Goal: Task Accomplishment & Management: Use online tool/utility

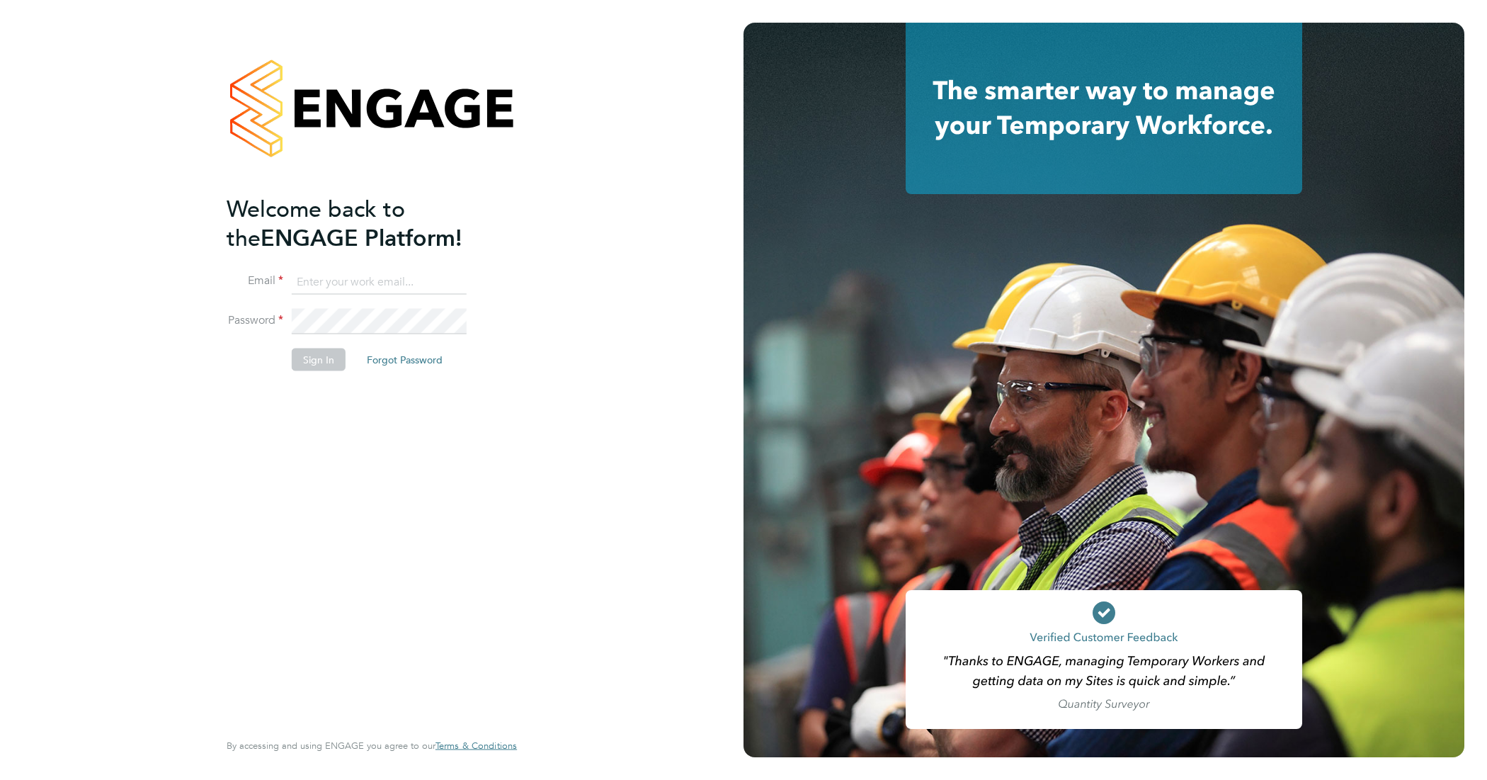
type input "[PERSON_NAME][EMAIL_ADDRESS][PERSON_NAME][DOMAIN_NAME]"
click at [310, 367] on button "Sign In" at bounding box center [319, 359] width 54 height 23
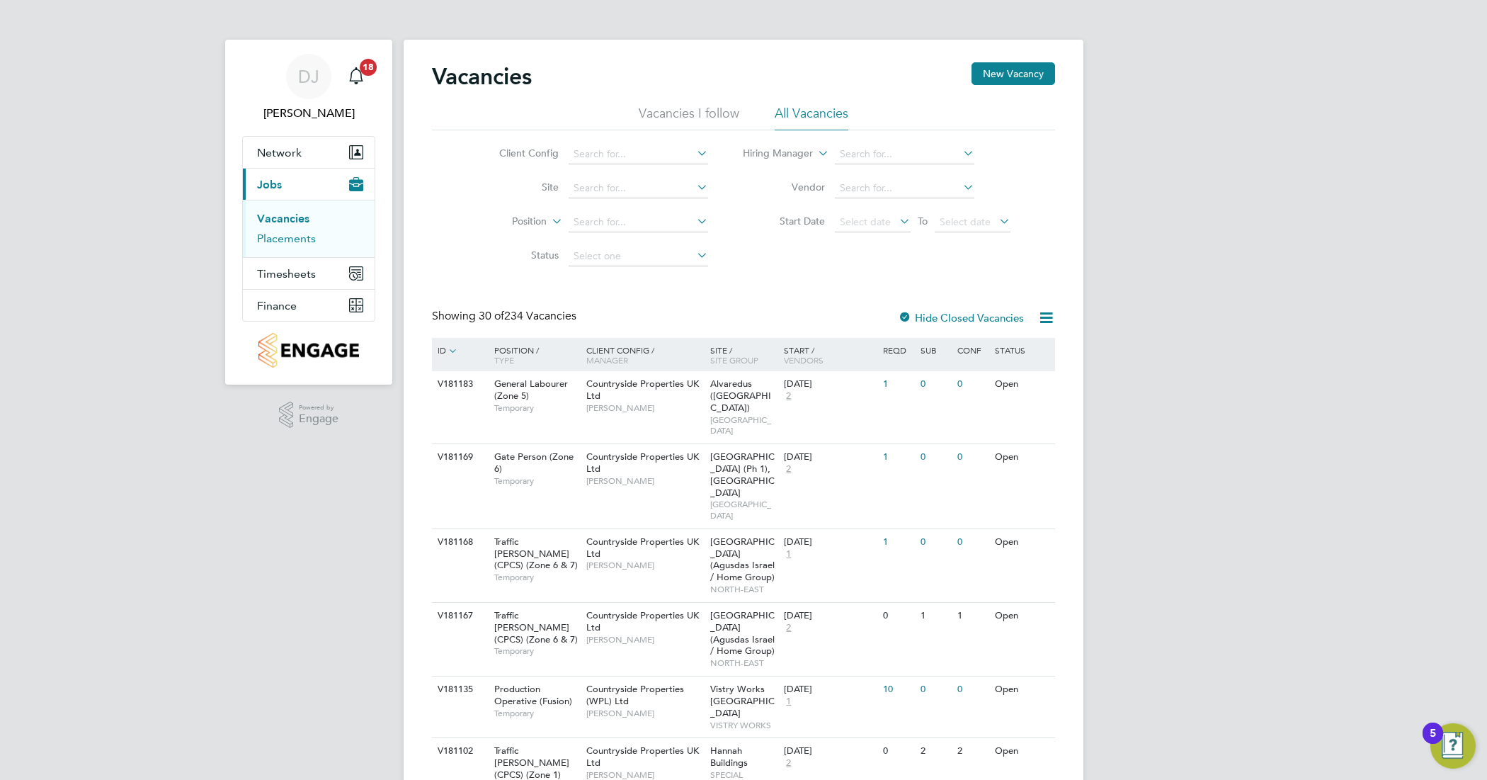
click at [288, 242] on link "Placements" at bounding box center [286, 238] width 59 height 13
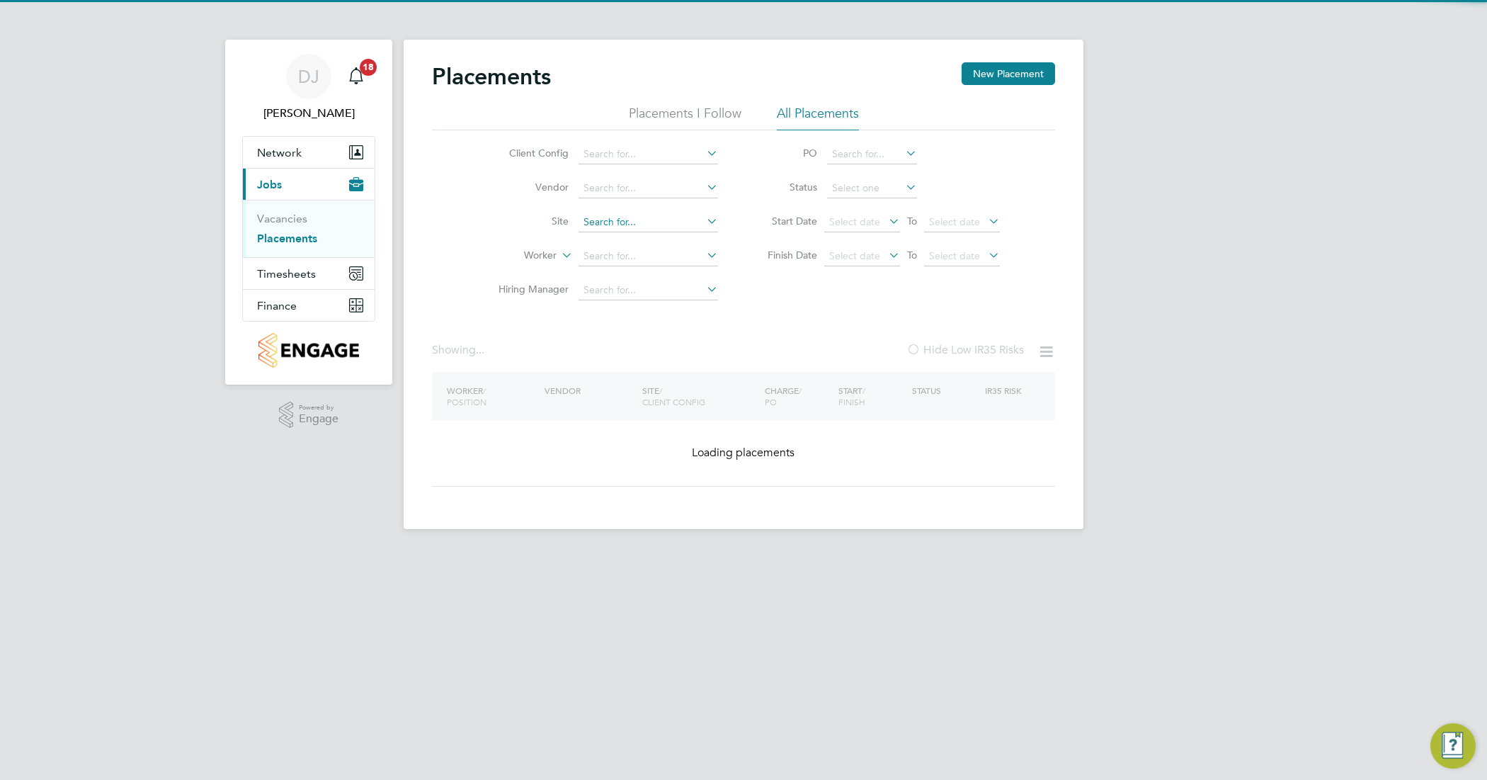
click at [599, 222] on input at bounding box center [647, 222] width 139 height 20
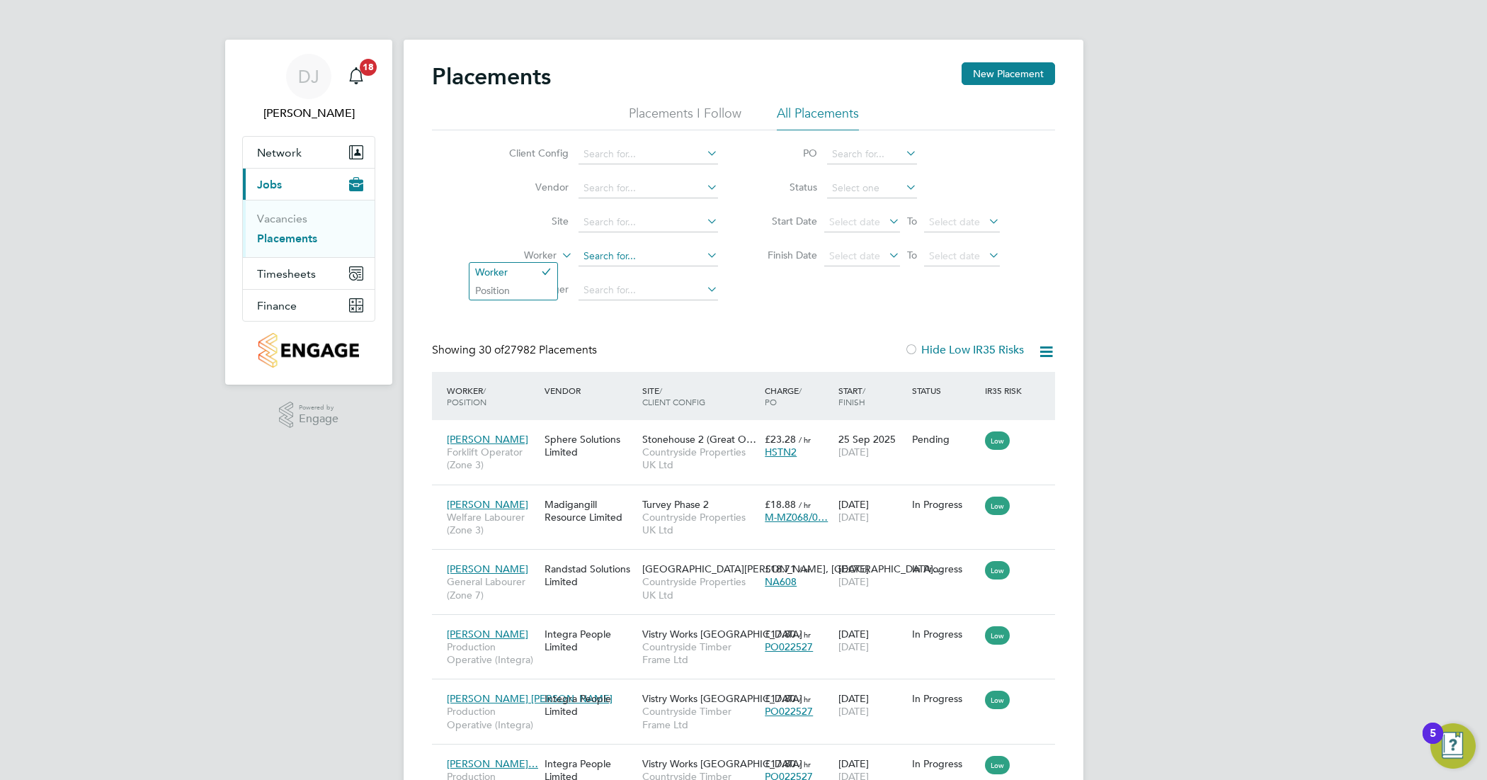
click at [610, 263] on input at bounding box center [647, 256] width 139 height 20
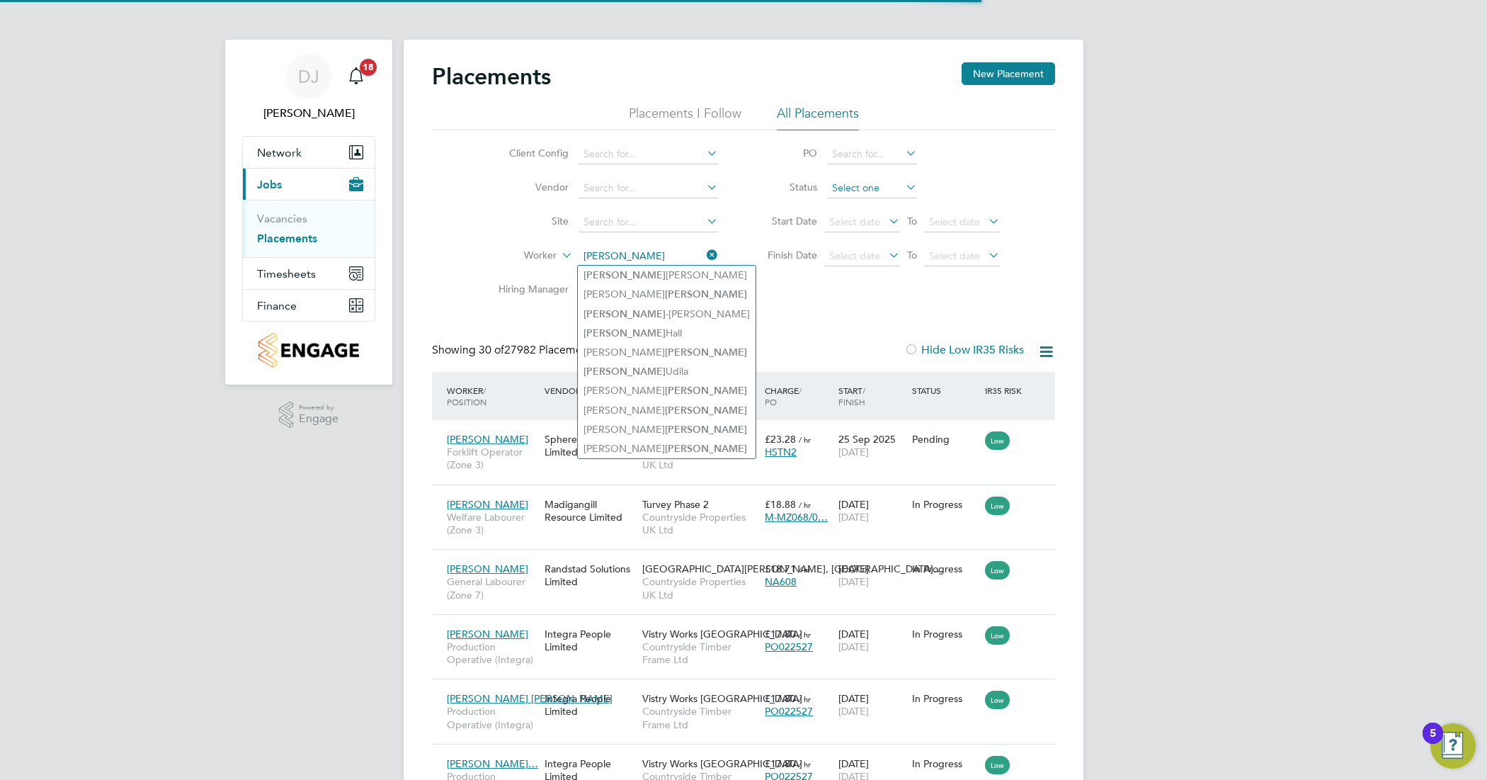
type input "leonard black"
click at [862, 183] on input at bounding box center [872, 188] width 90 height 20
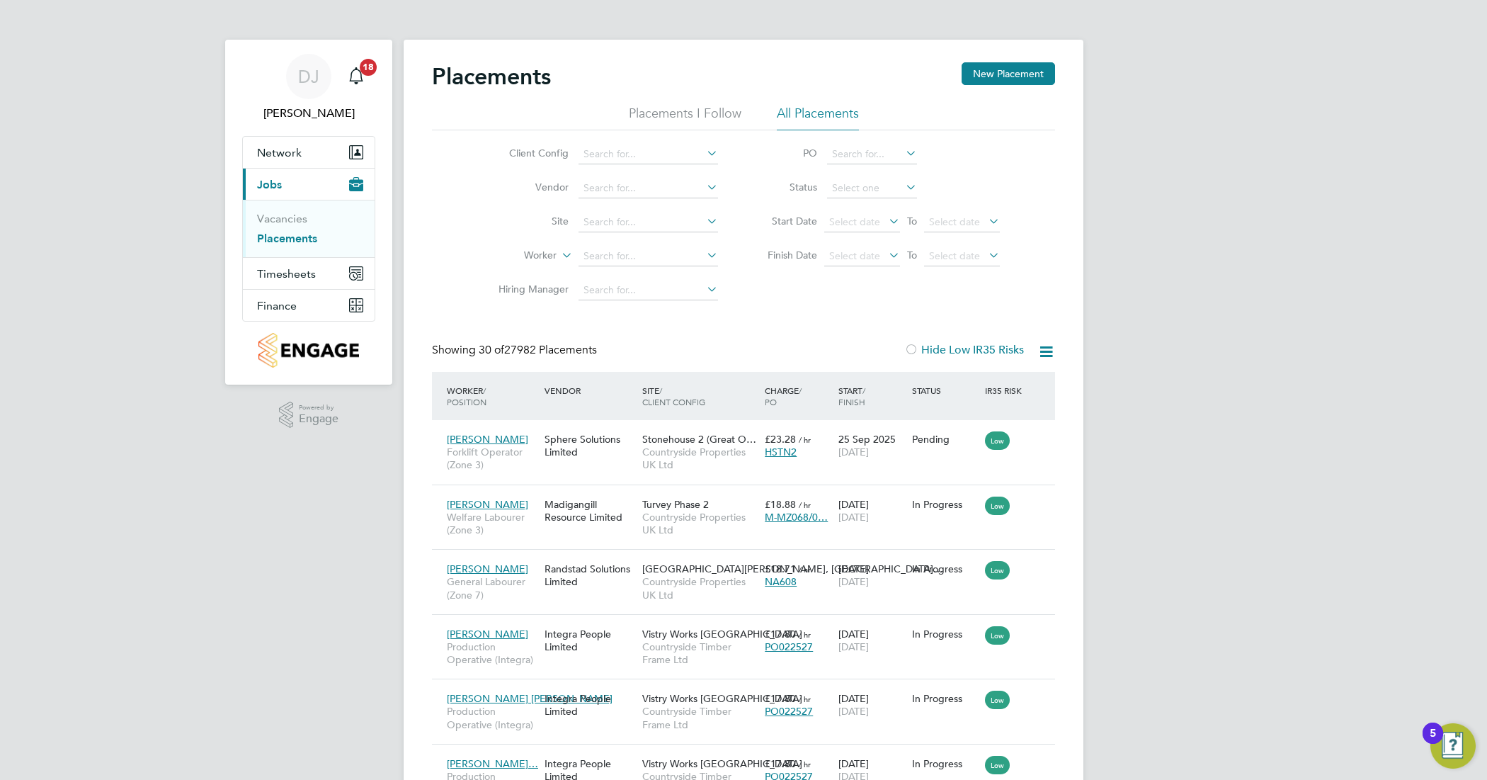
click at [862, 224] on li "Inactive" at bounding box center [871, 225] width 91 height 18
type input "Inactive"
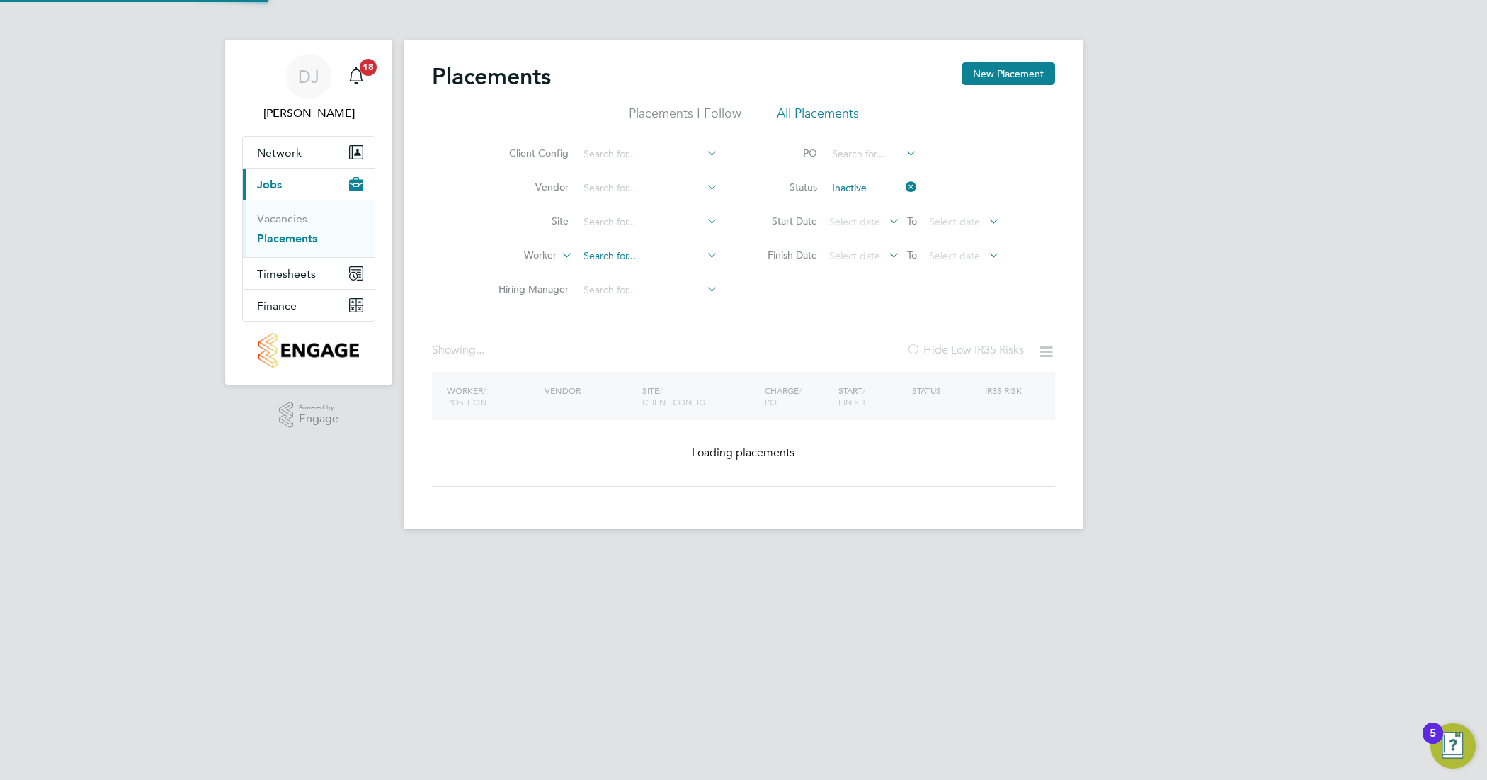
click at [649, 260] on input at bounding box center [647, 256] width 139 height 20
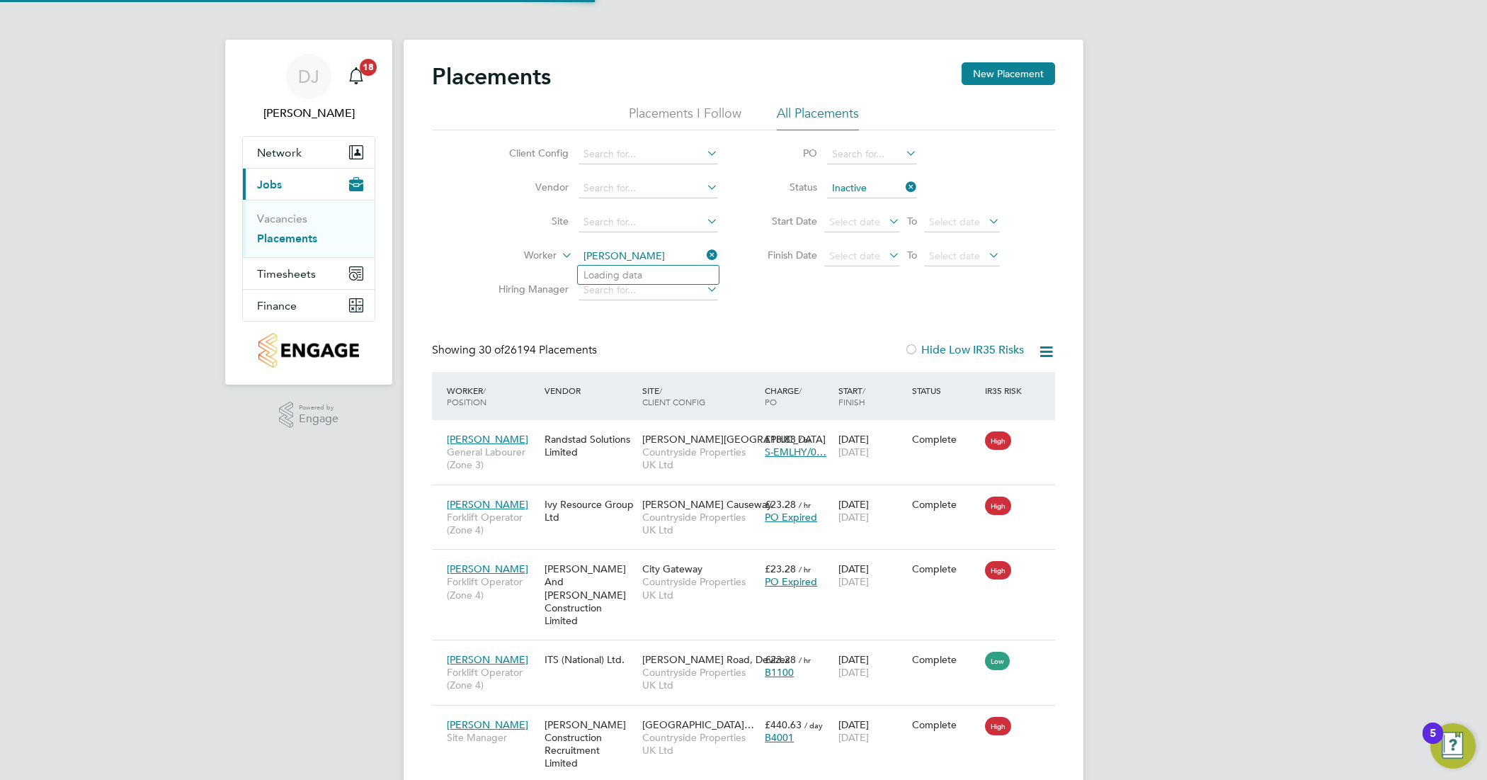
type input "leo b"
click at [872, 185] on input "Inactive" at bounding box center [872, 188] width 90 height 20
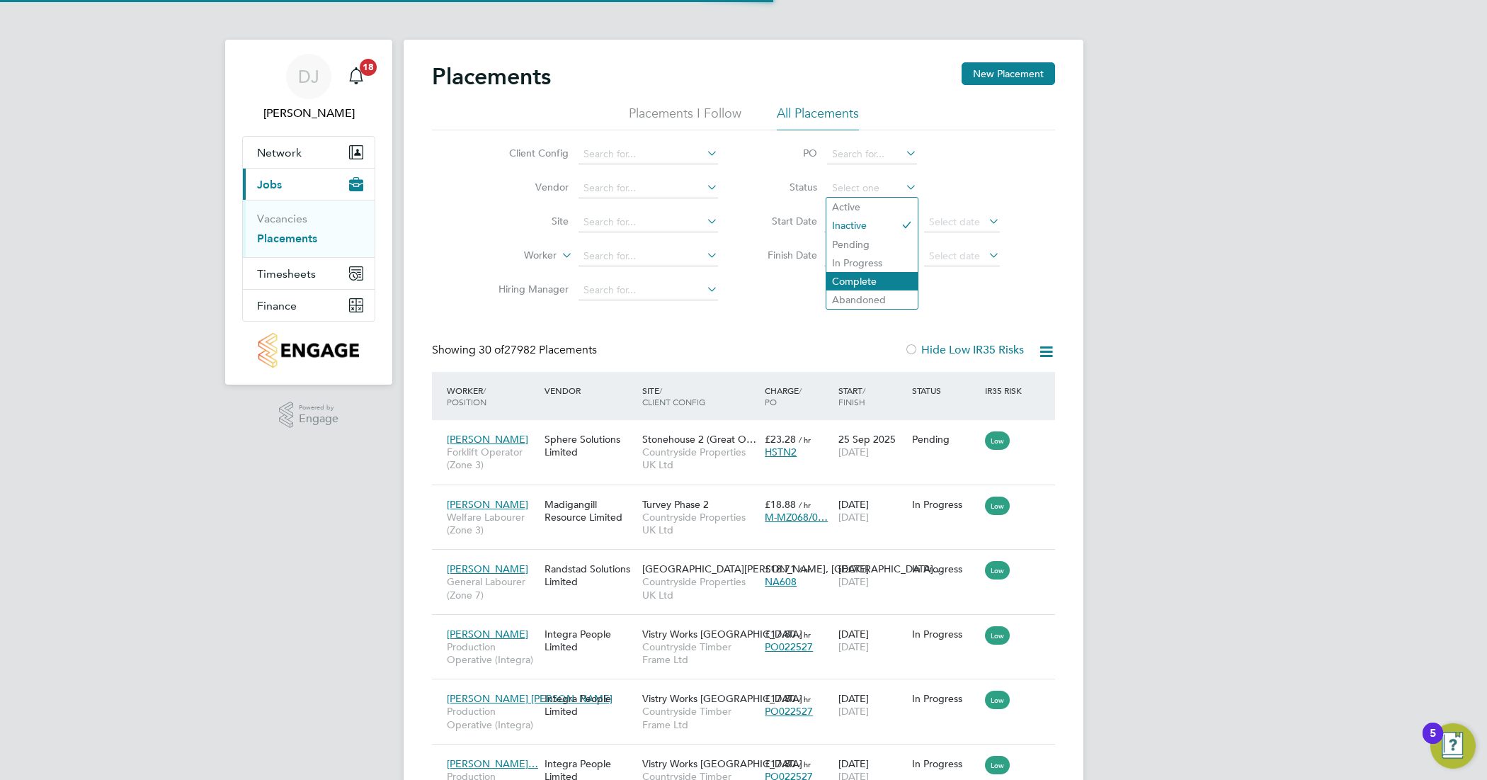
click at [873, 283] on li "Complete" at bounding box center [871, 281] width 91 height 18
type input "Complete"
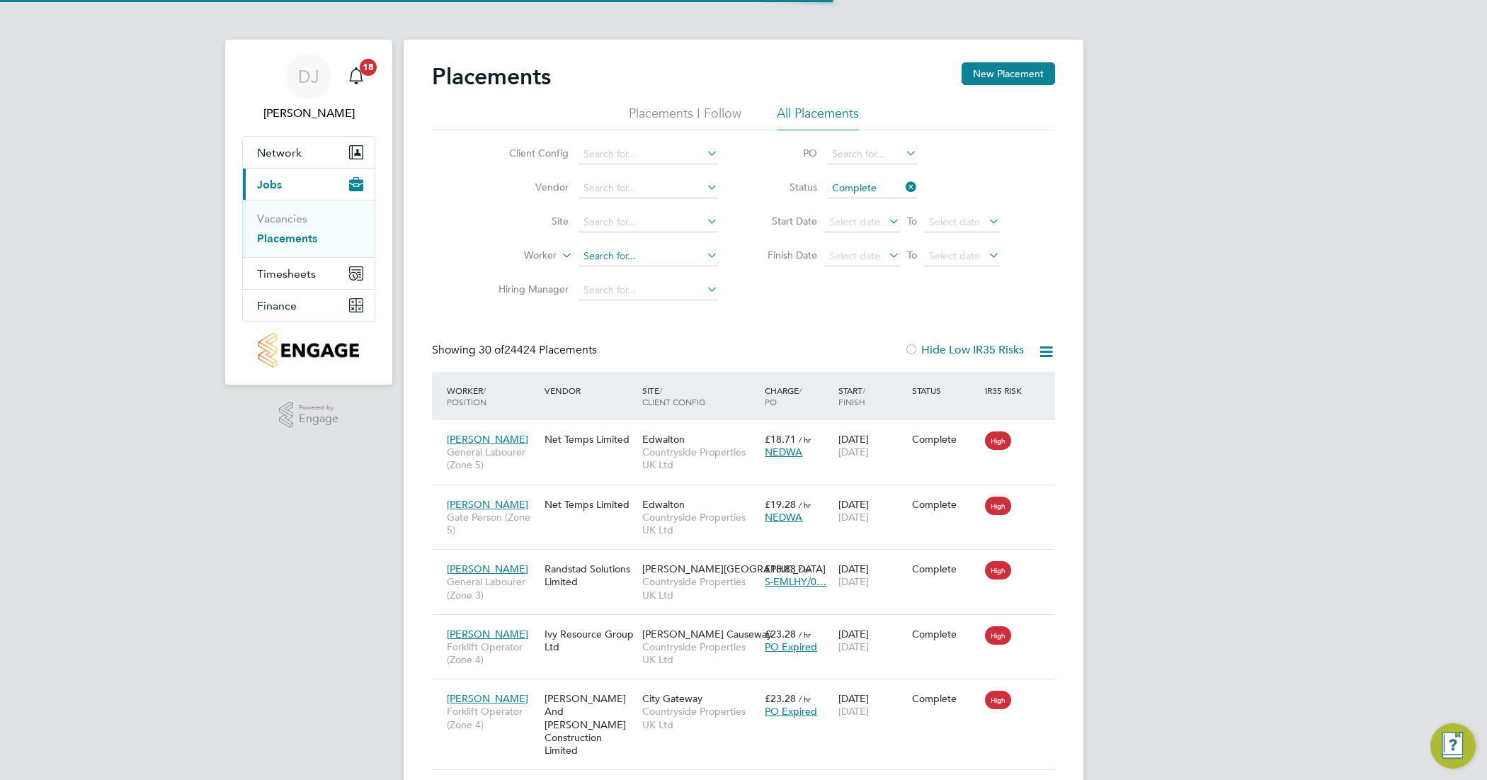
click at [625, 260] on input at bounding box center [647, 256] width 139 height 20
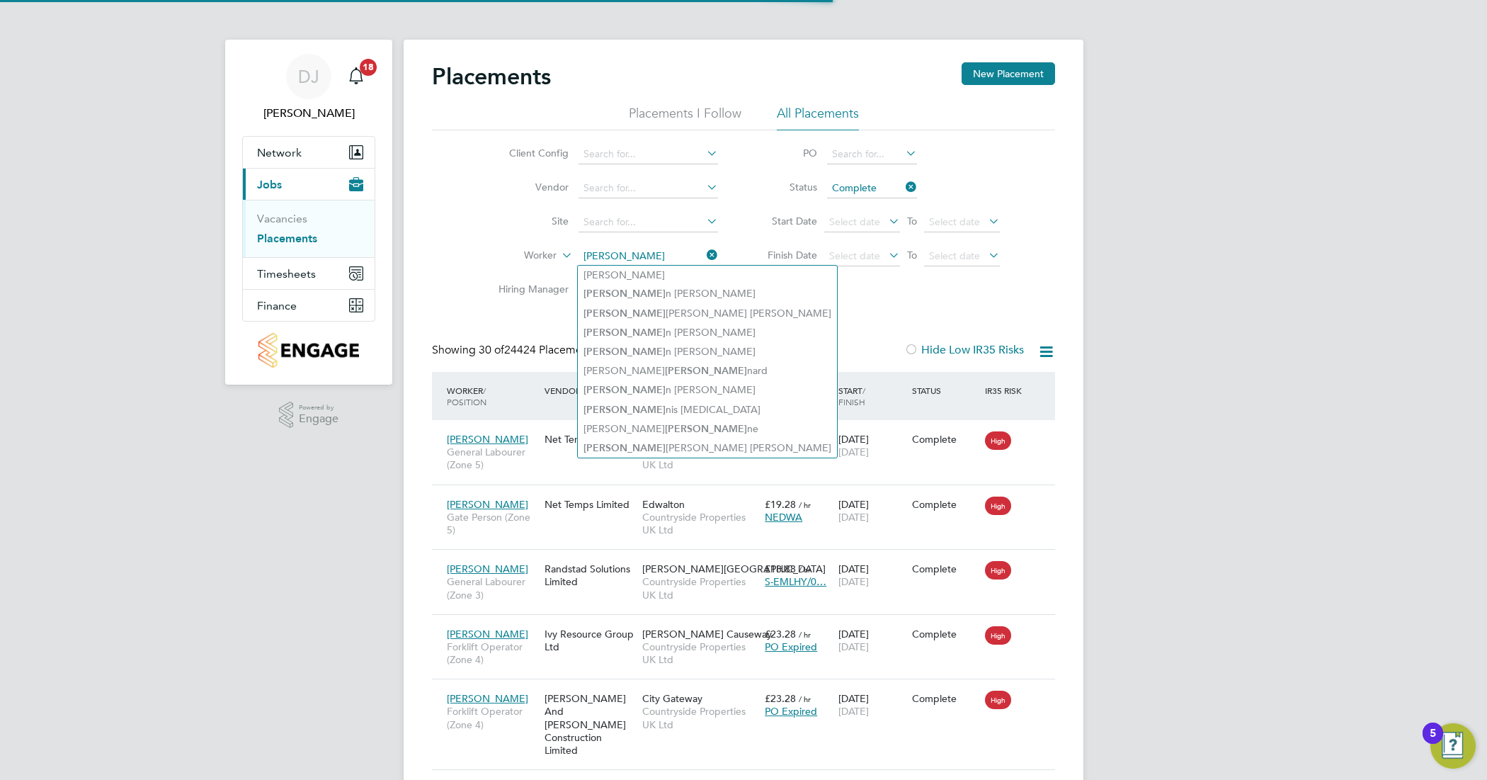
type input "leo black"
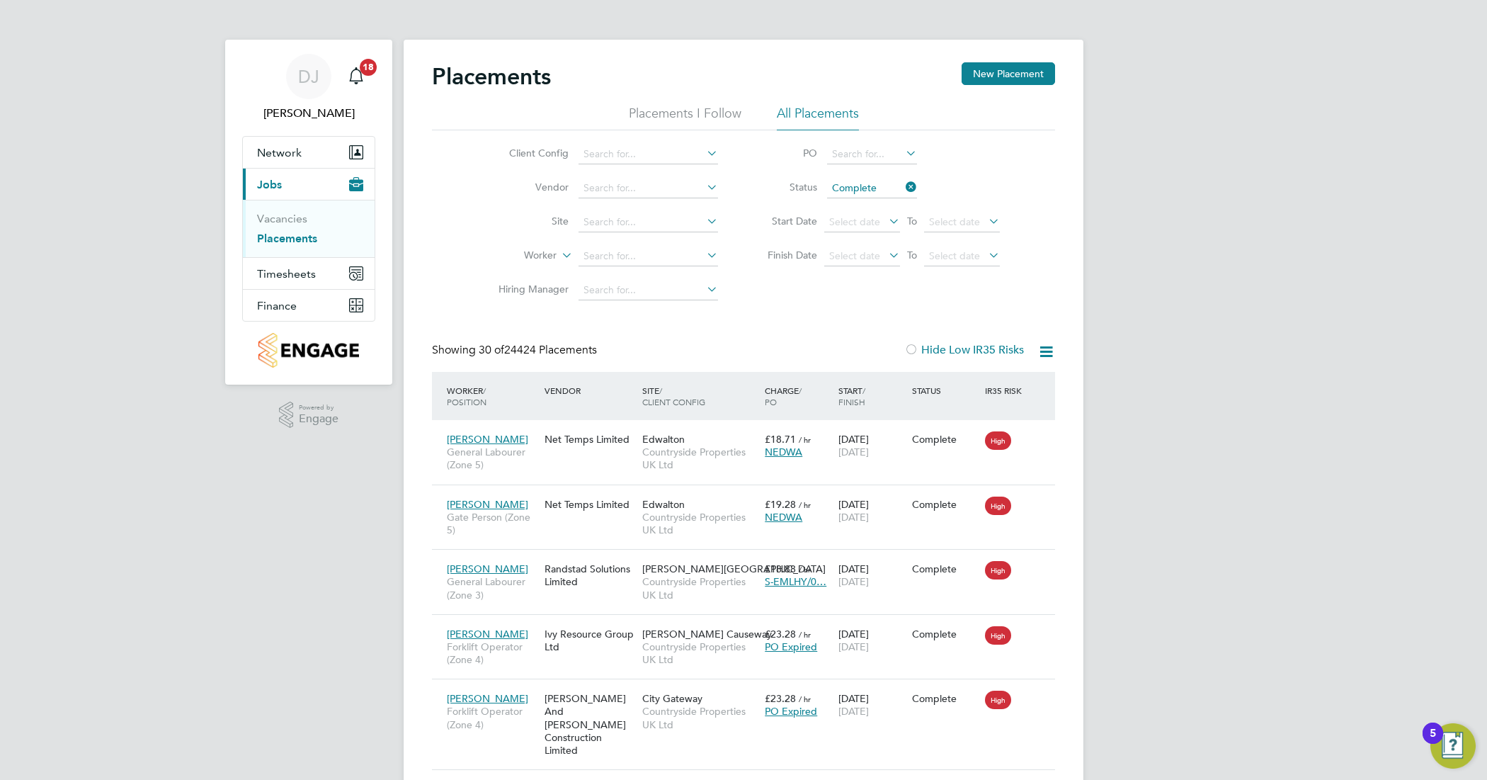
click at [903, 185] on icon at bounding box center [903, 187] width 0 height 20
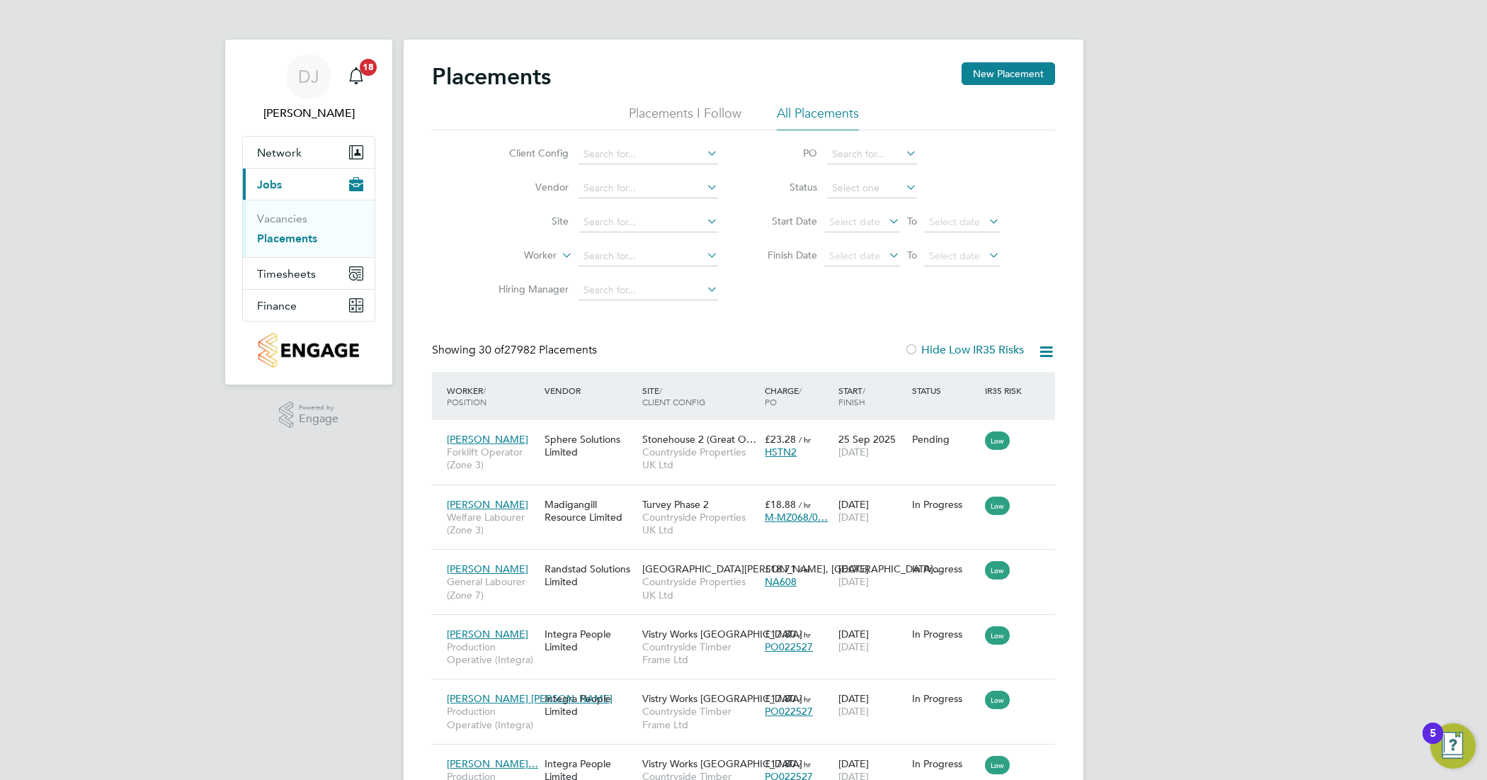
click at [646, 211] on li "Site" at bounding box center [602, 222] width 266 height 34
click at [645, 224] on input at bounding box center [647, 222] width 139 height 20
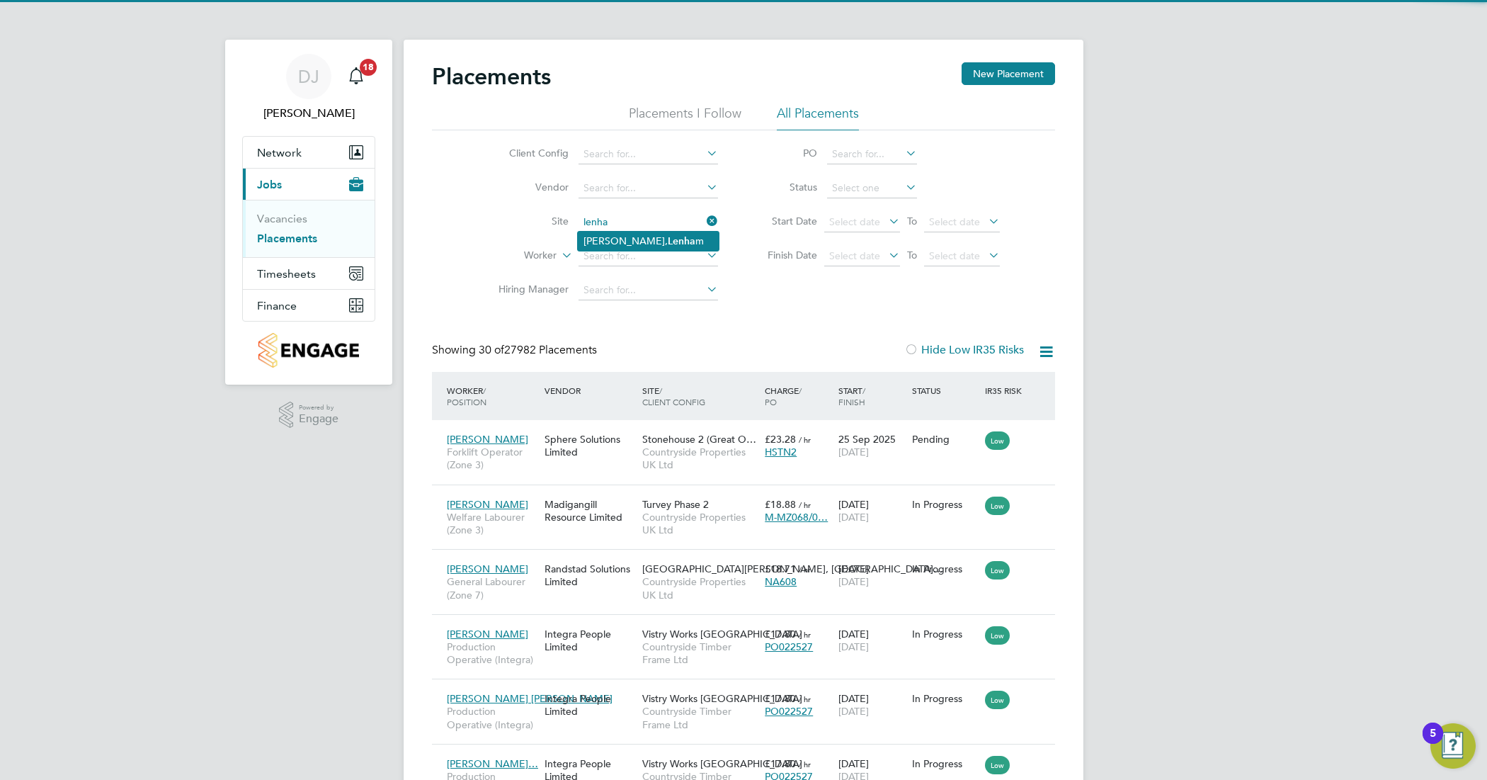
type input "Morella Woods, Lenham"
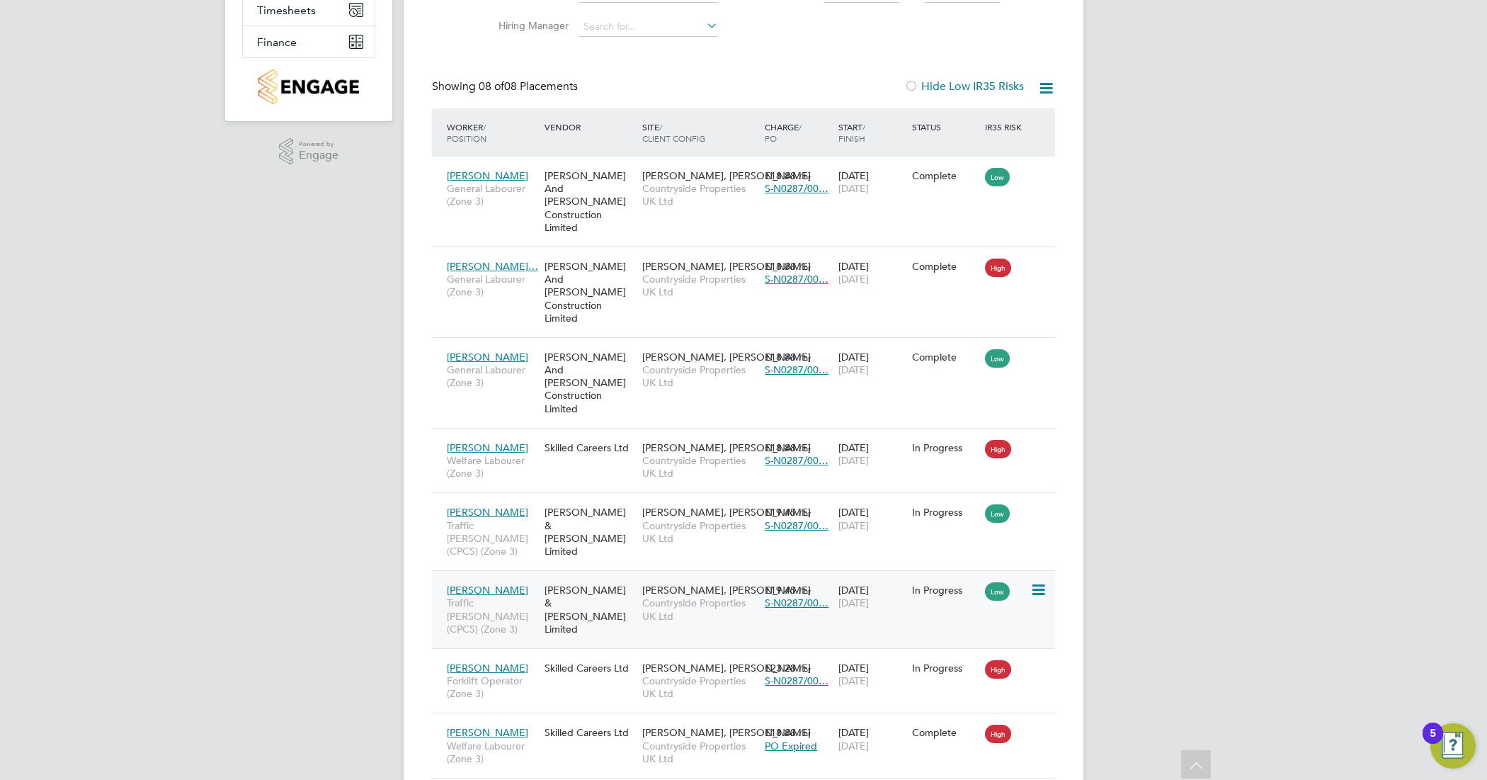
click at [1041, 581] on icon at bounding box center [1037, 589] width 14 height 17
click at [537, 596] on span "Traffic Marshall (CPCS) (Zone 3)" at bounding box center [492, 615] width 91 height 39
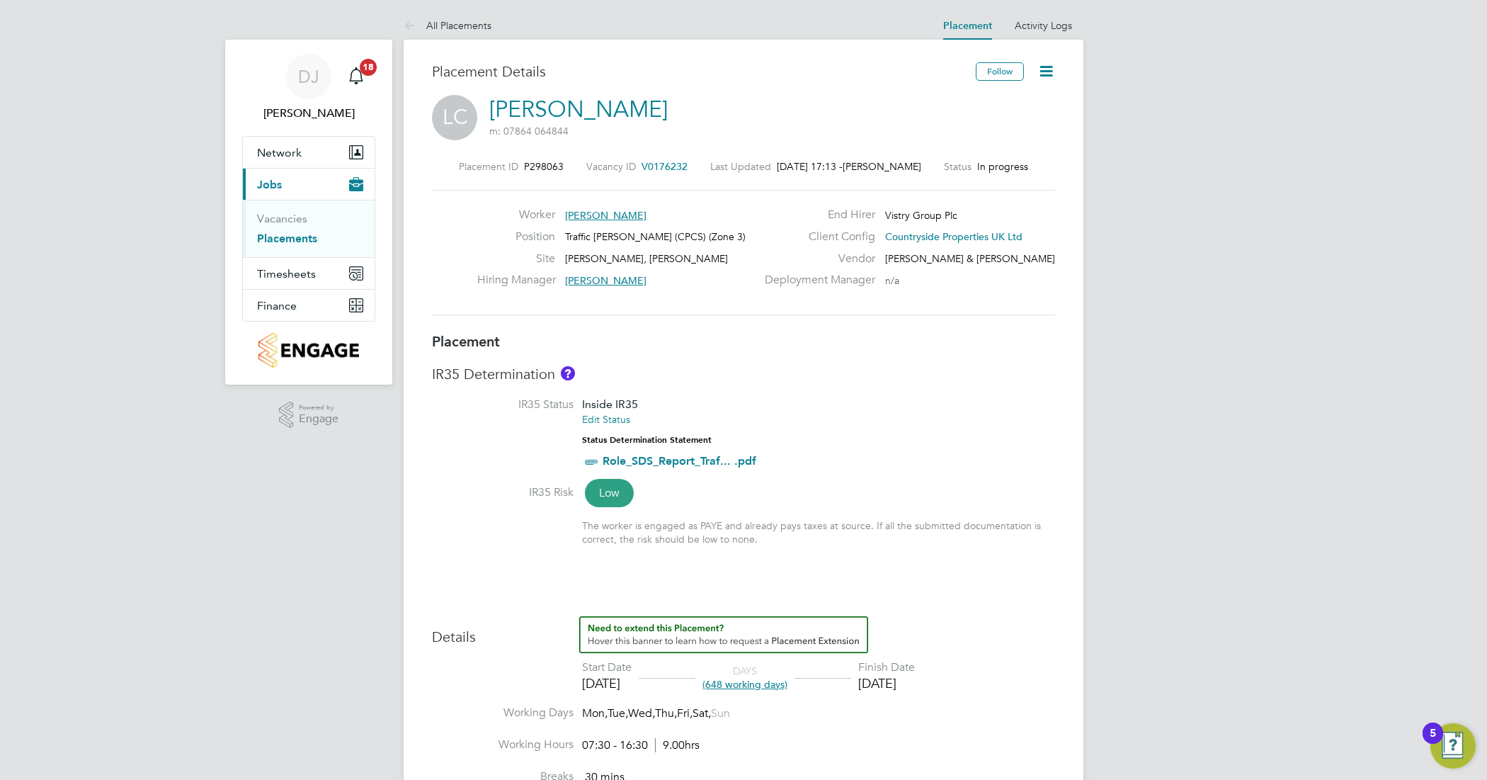
click at [1043, 75] on icon at bounding box center [1046, 71] width 18 height 18
click at [1055, 19] on link "Activity Logs" at bounding box center [1043, 25] width 57 height 13
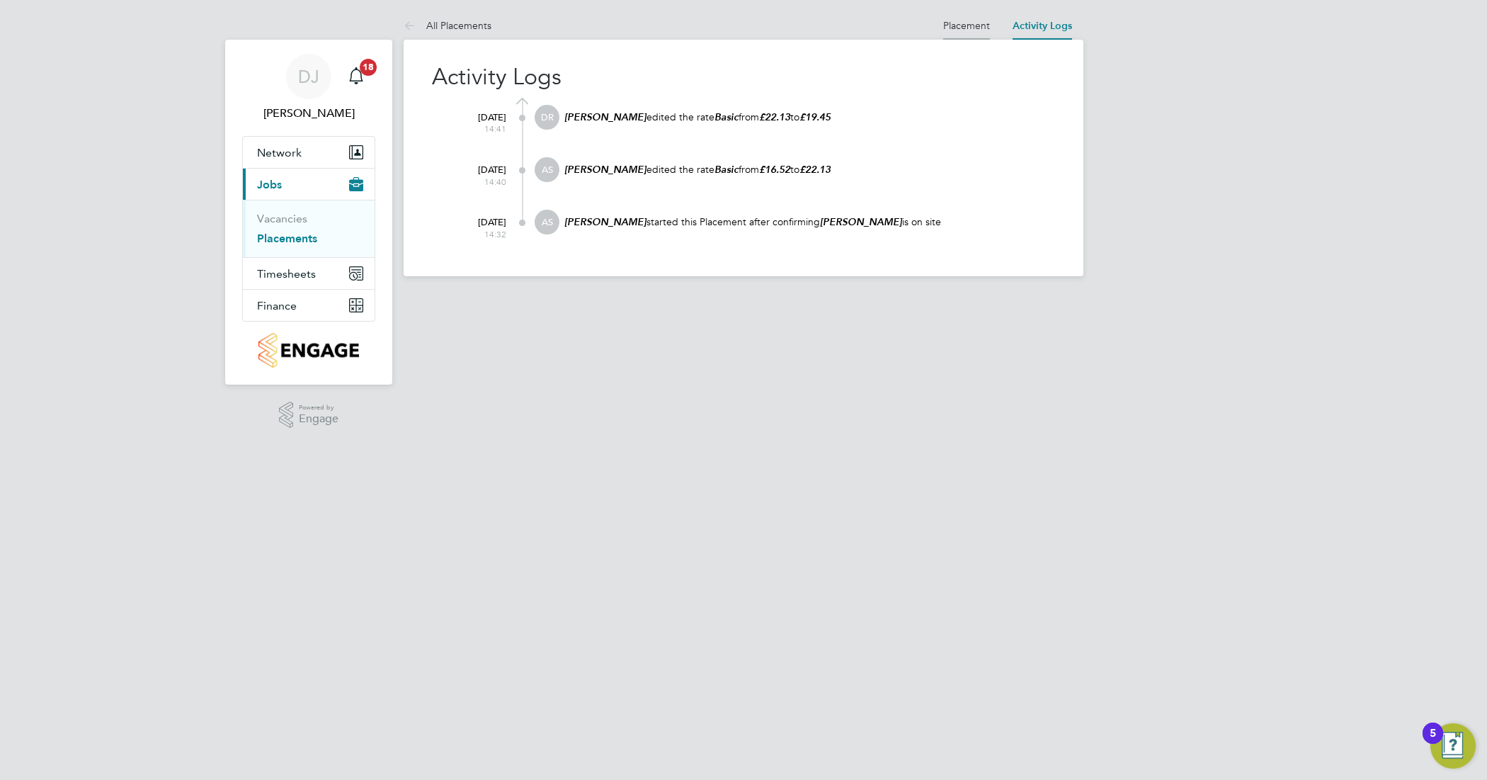
click at [974, 23] on link "Placement" at bounding box center [966, 25] width 47 height 13
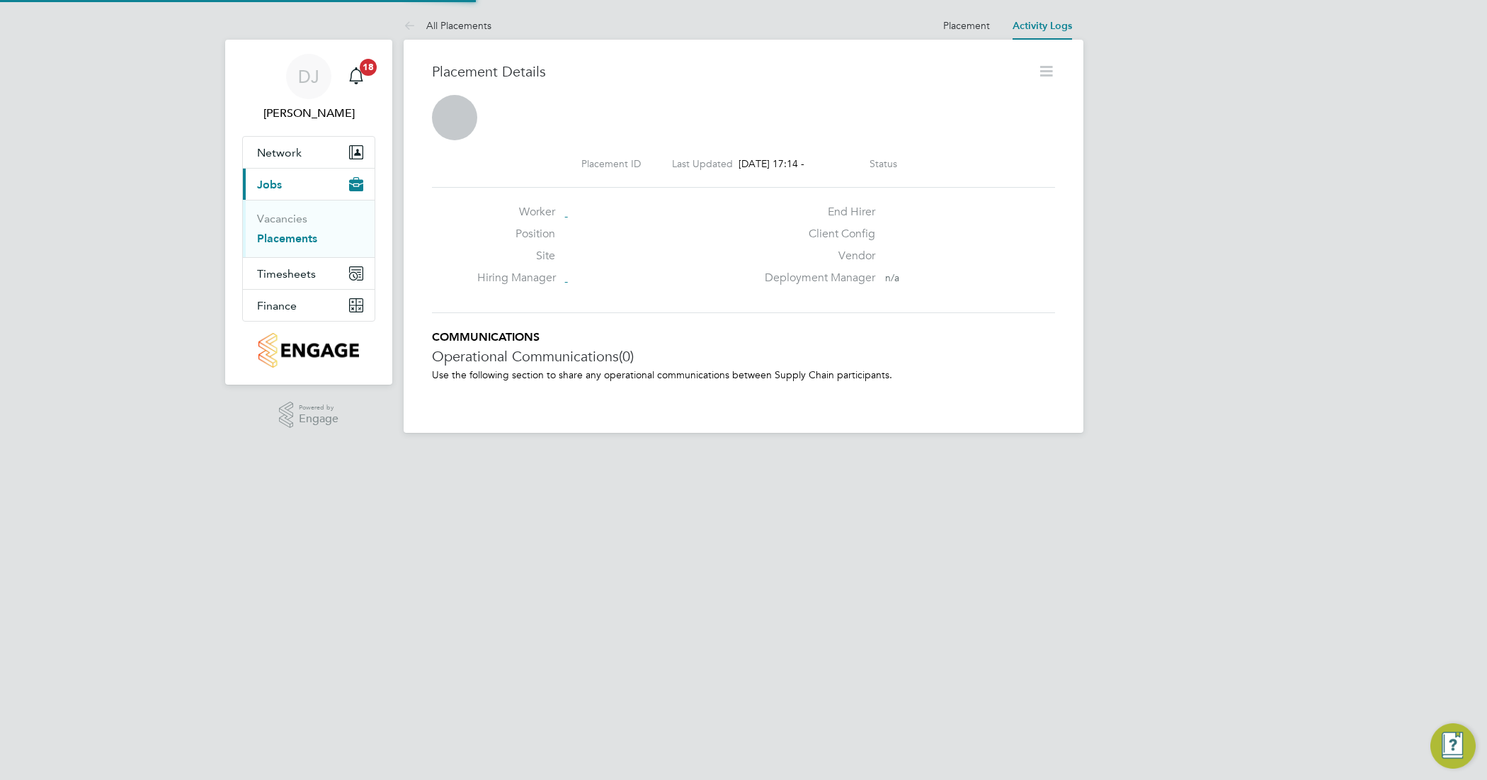
scroll to position [23, 280]
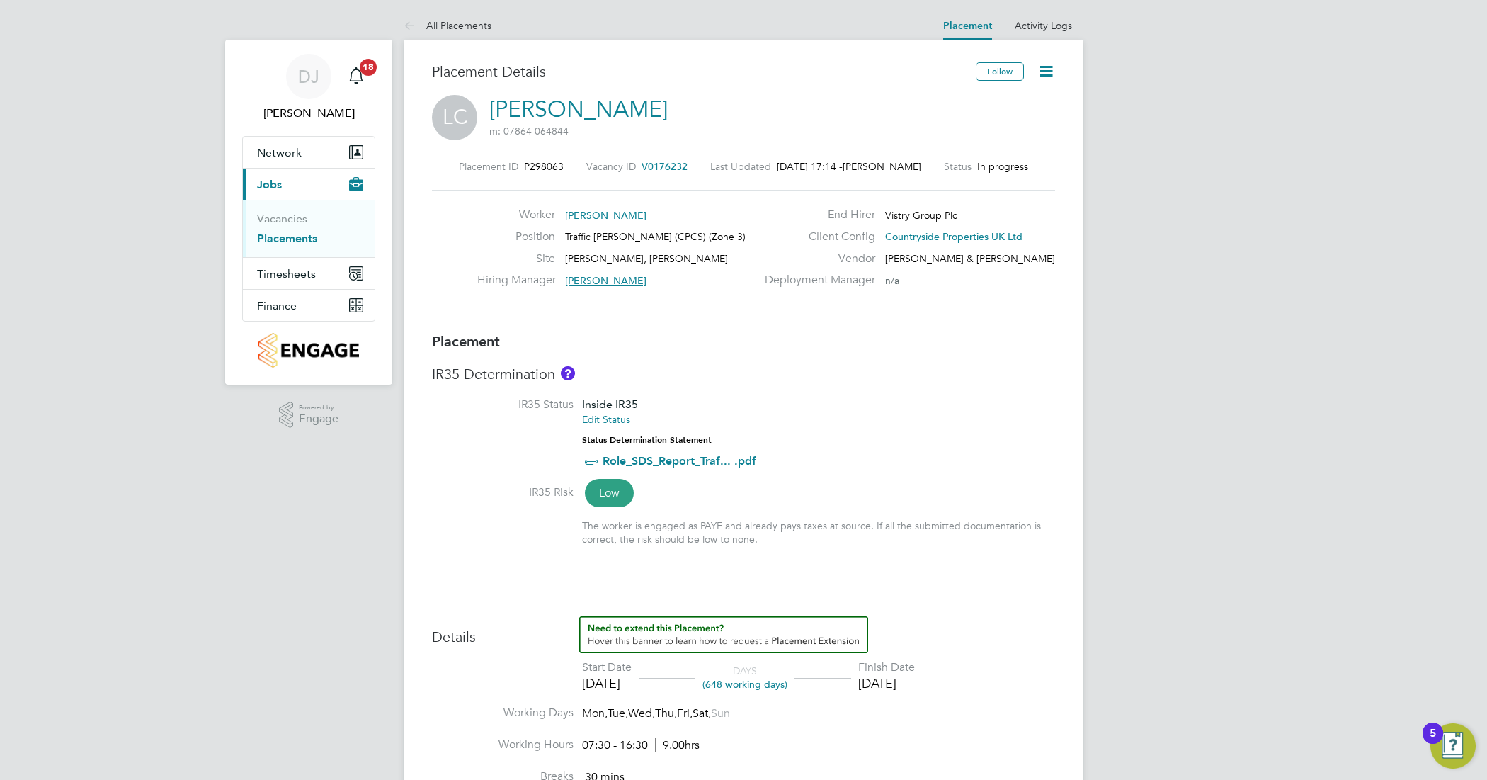
drag, startPoint x: 639, startPoint y: 167, endPoint x: 692, endPoint y: 161, distance: 52.7
click at [692, 161] on div "Placement ID P298063 Vacancy ID V0176232 Last Updated 23 Sep 2025, 17:14 - Dani…" at bounding box center [743, 166] width 623 height 13
drag, startPoint x: 525, startPoint y: 163, endPoint x: 564, endPoint y: 163, distance: 39.6
click at [564, 163] on div "Placement ID P298063 Vacancy ID V0176232 Last Updated 23 Sep 2025, 17:14 - Dani…" at bounding box center [743, 166] width 623 height 13
copy span "P298063"
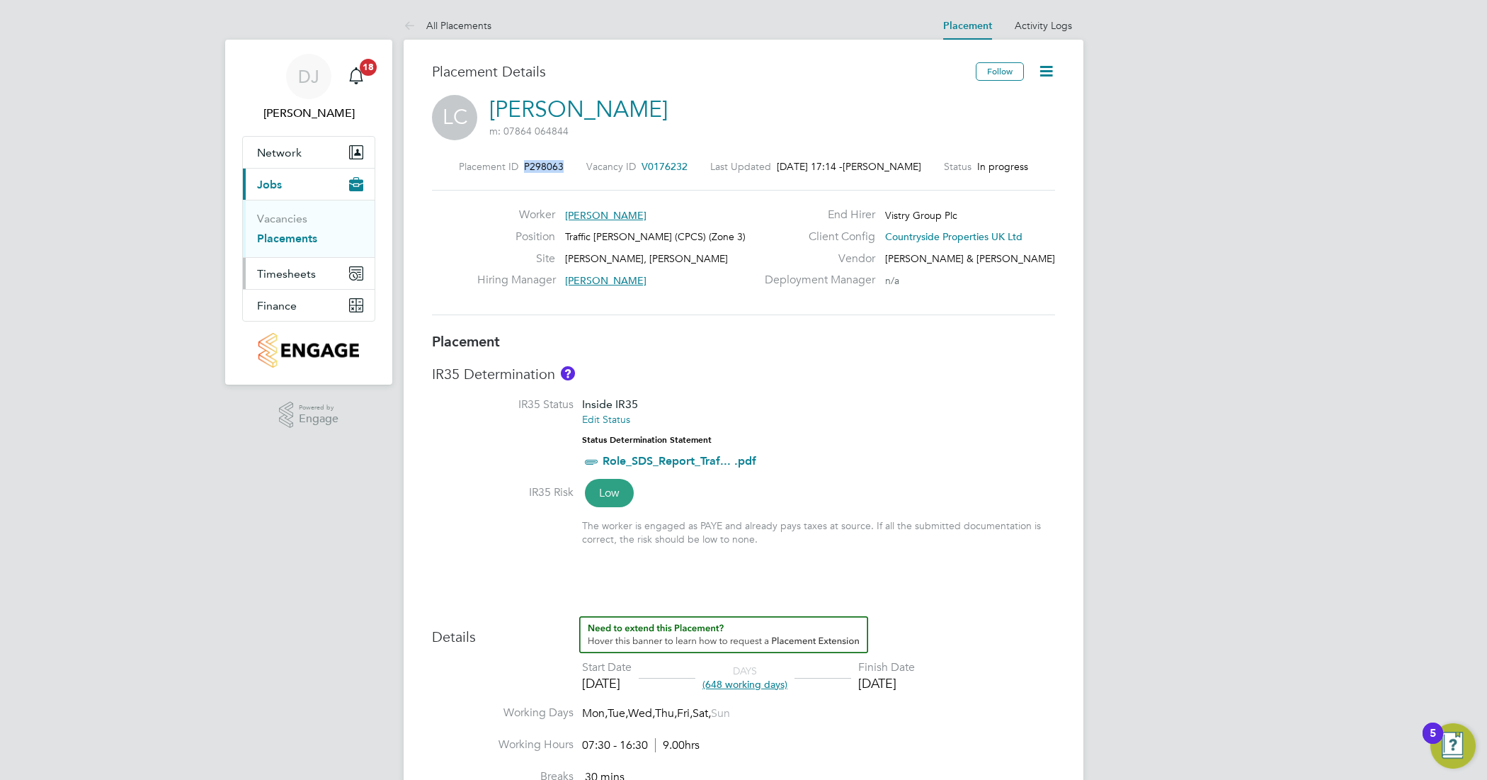
click at [294, 278] on span "Timesheets" at bounding box center [286, 273] width 59 height 13
click at [287, 253] on link "Timesheets" at bounding box center [286, 250] width 59 height 13
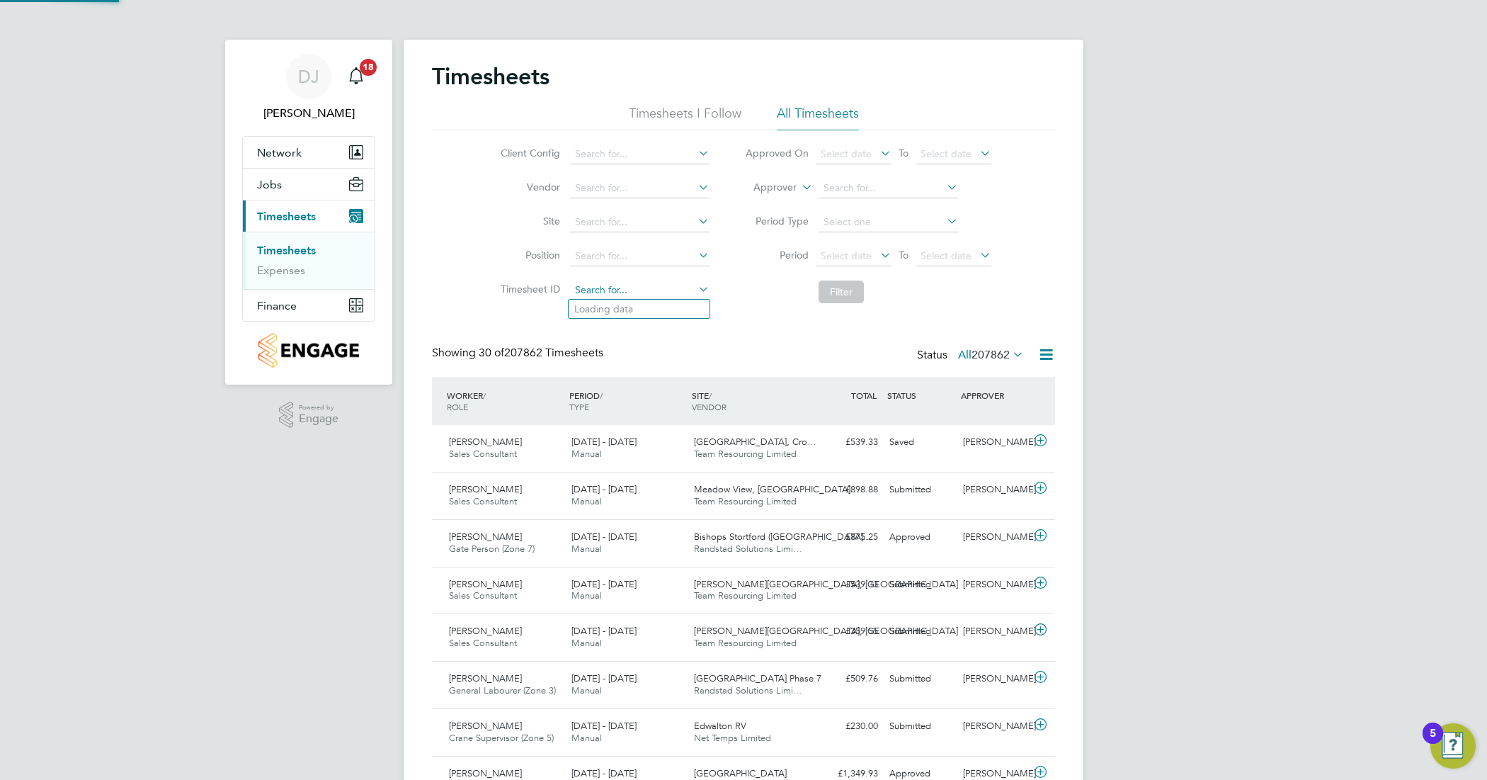
click at [638, 292] on input at bounding box center [639, 290] width 139 height 20
click at [639, 224] on input at bounding box center [639, 222] width 139 height 20
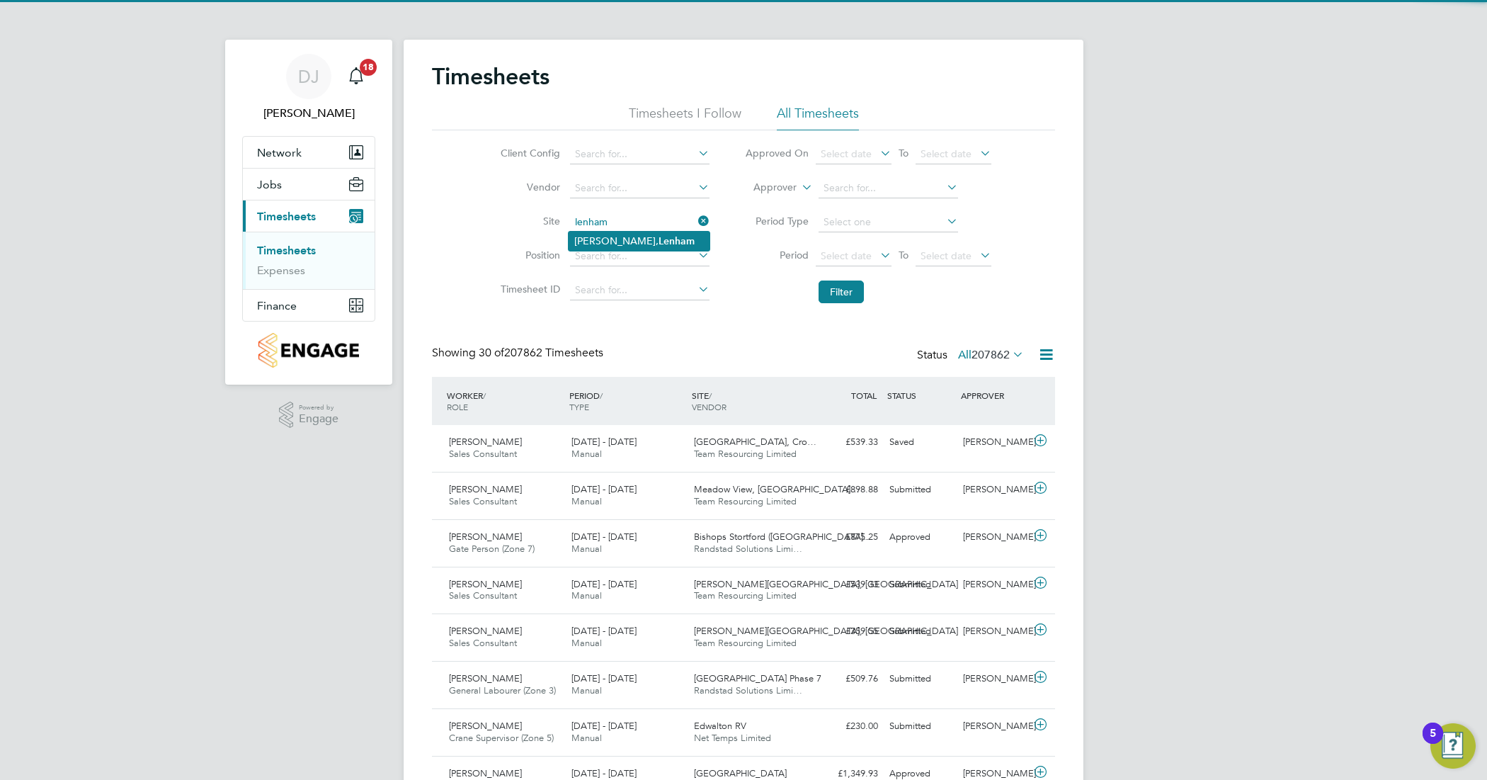
click at [664, 242] on b "Lenham" at bounding box center [676, 241] width 36 height 12
type input "Morella Woods, Lenham"
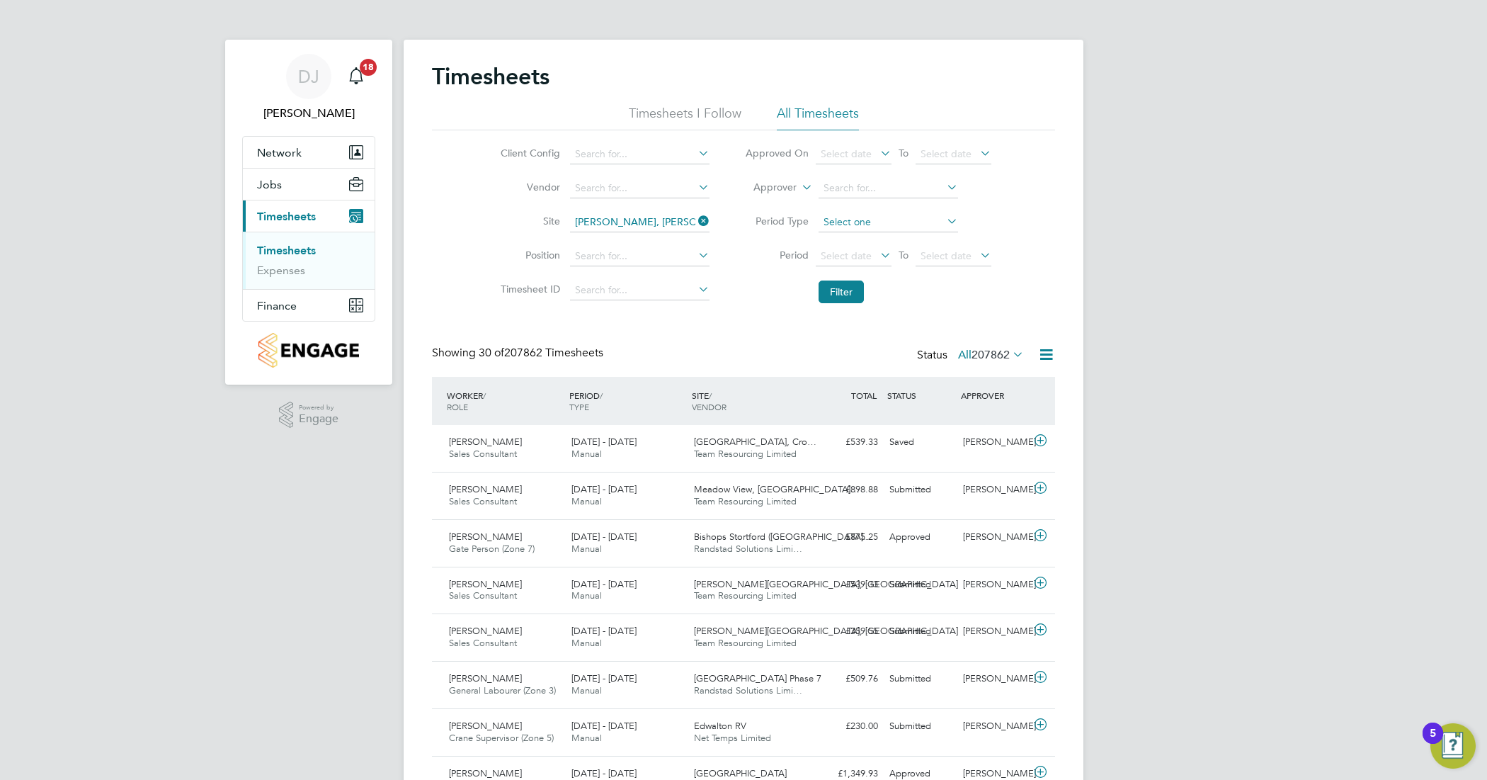
click at [840, 224] on input at bounding box center [887, 222] width 139 height 20
click at [857, 217] on input at bounding box center [887, 222] width 139 height 20
click at [695, 261] on icon at bounding box center [695, 255] width 0 height 20
click at [695, 251] on icon at bounding box center [695, 255] width 0 height 20
click at [639, 253] on input at bounding box center [639, 256] width 139 height 20
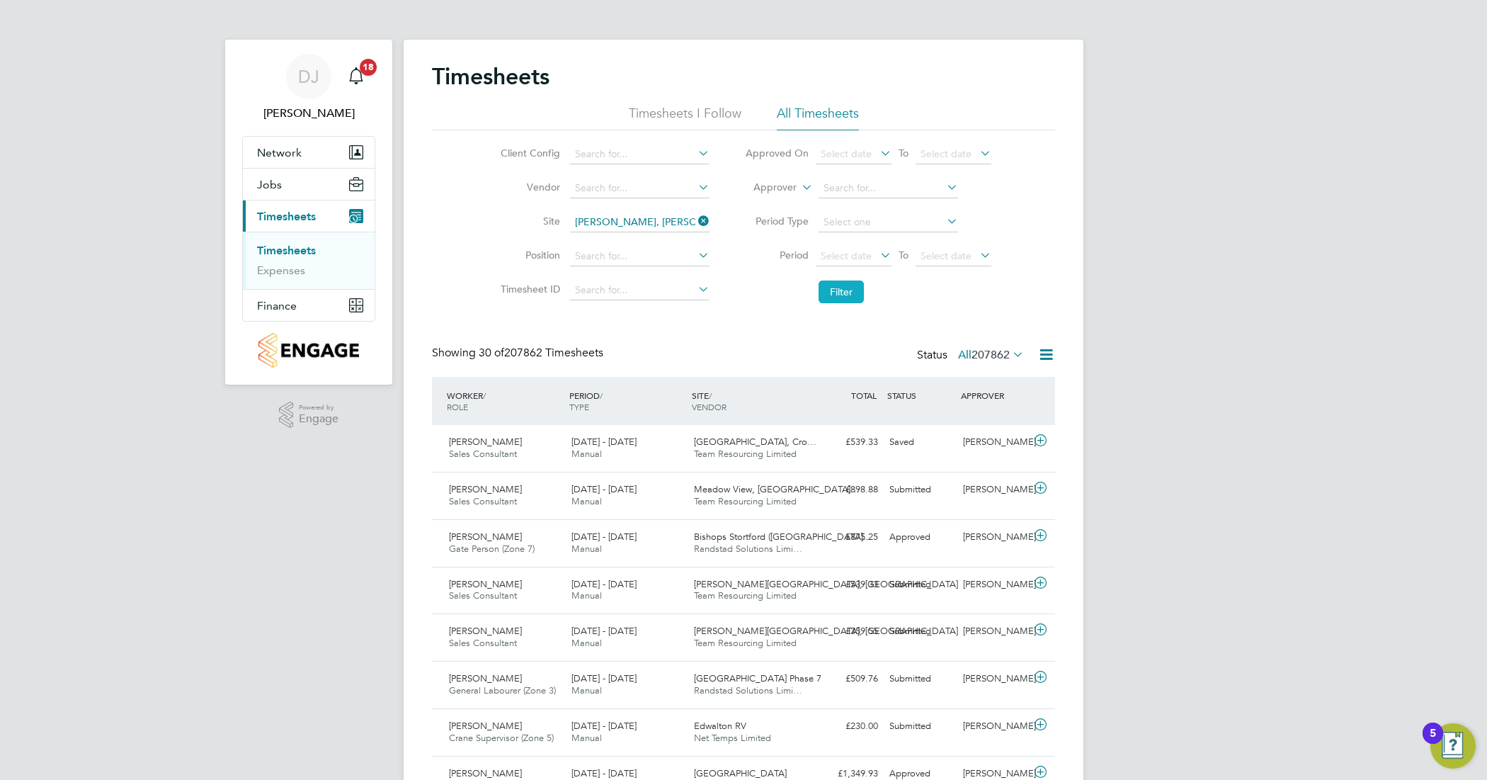
click at [848, 295] on button "Filter" at bounding box center [840, 291] width 45 height 23
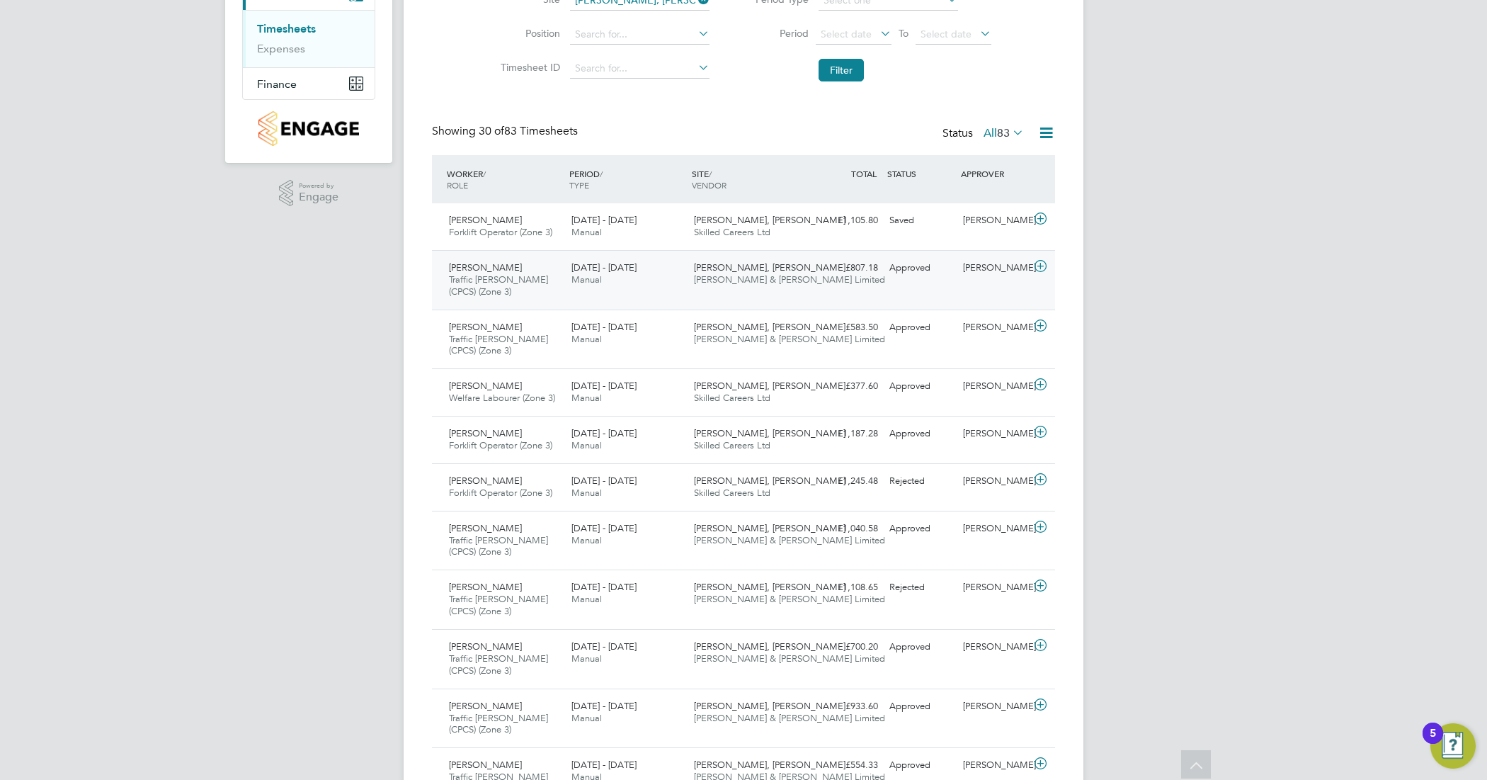
click at [556, 283] on div "Leo Caldwell Traffic Marshall (CPCS) (Zone 3) 15 - 21 Sep 2025" at bounding box center [504, 279] width 122 height 47
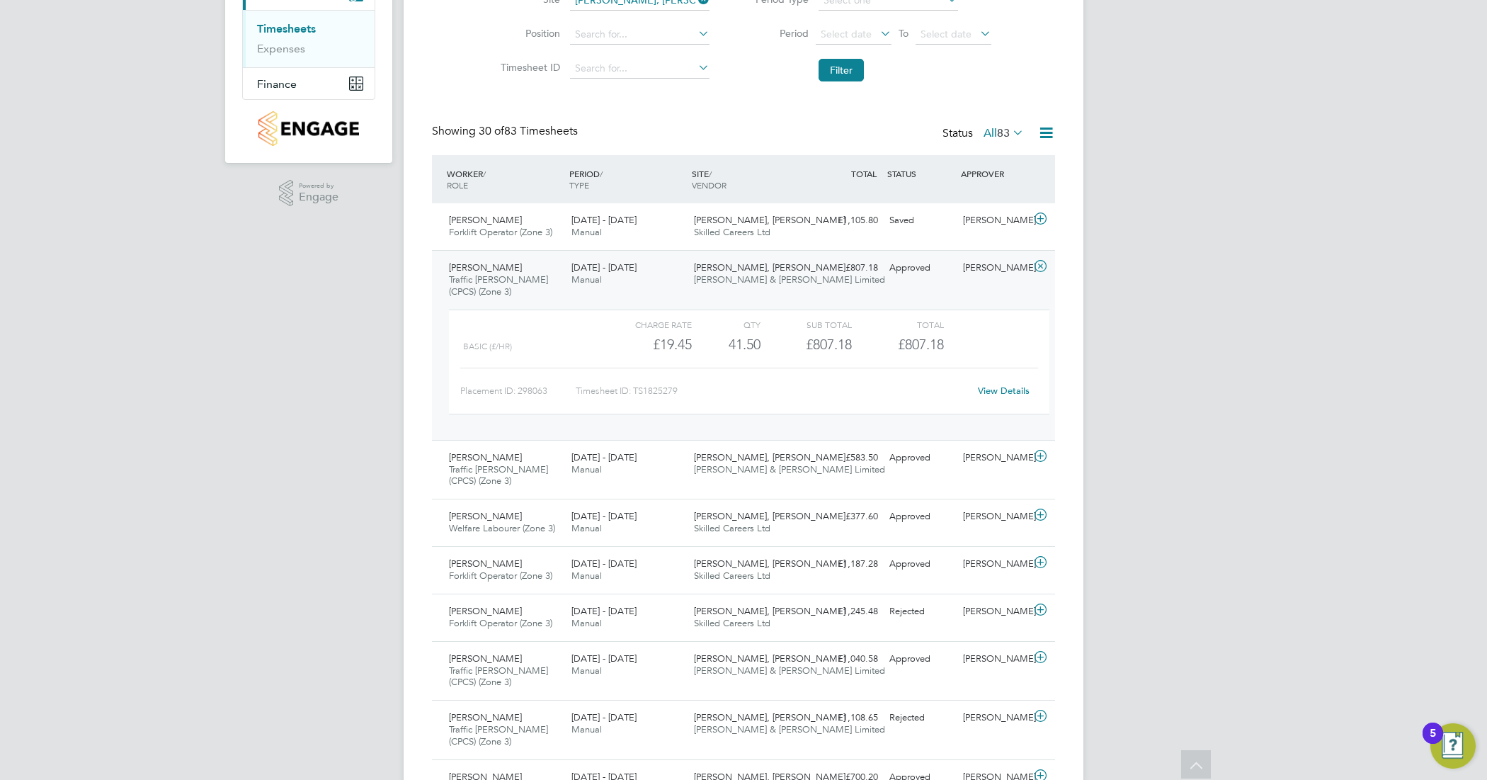
click at [985, 393] on link "View Details" at bounding box center [1004, 390] width 52 height 12
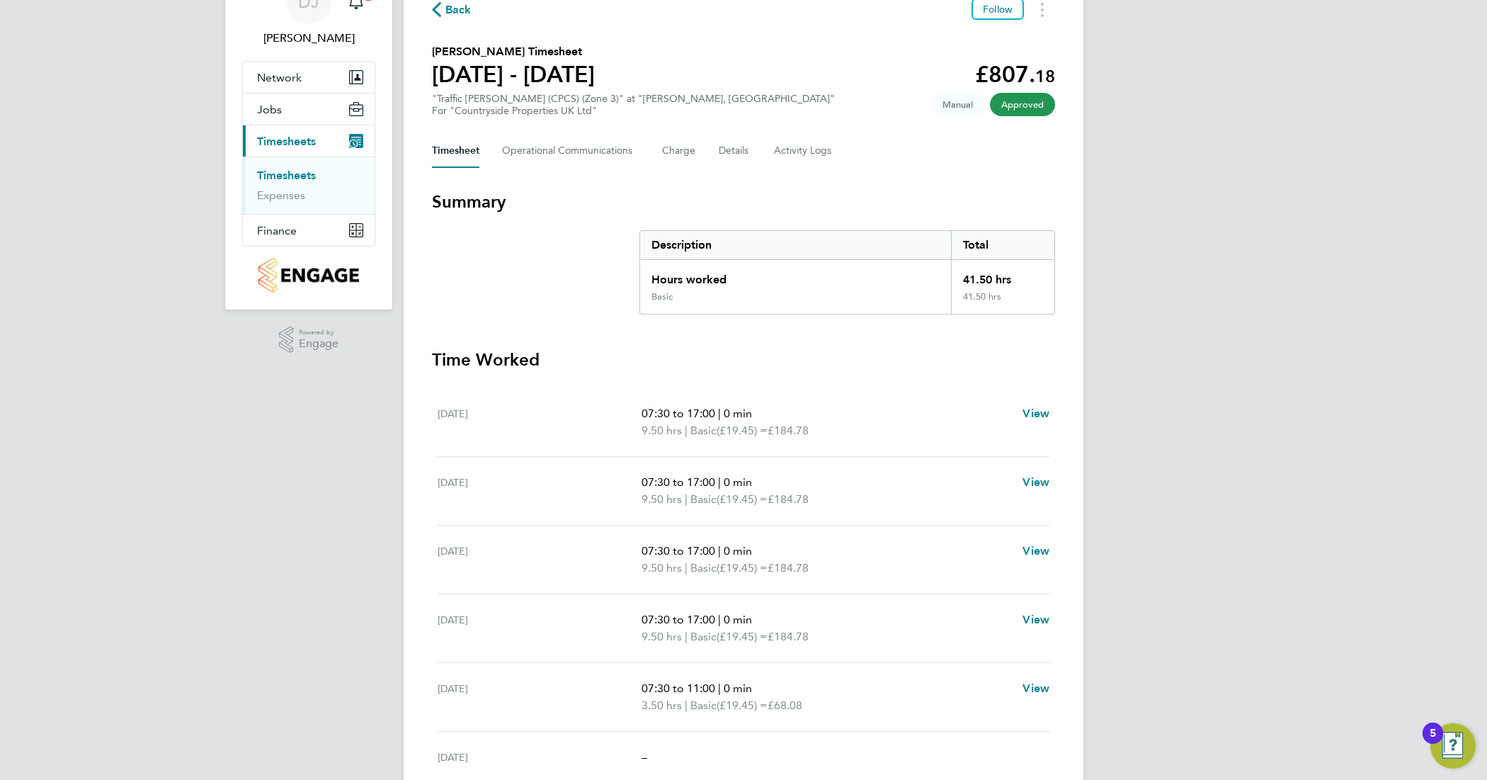
scroll to position [177, 0]
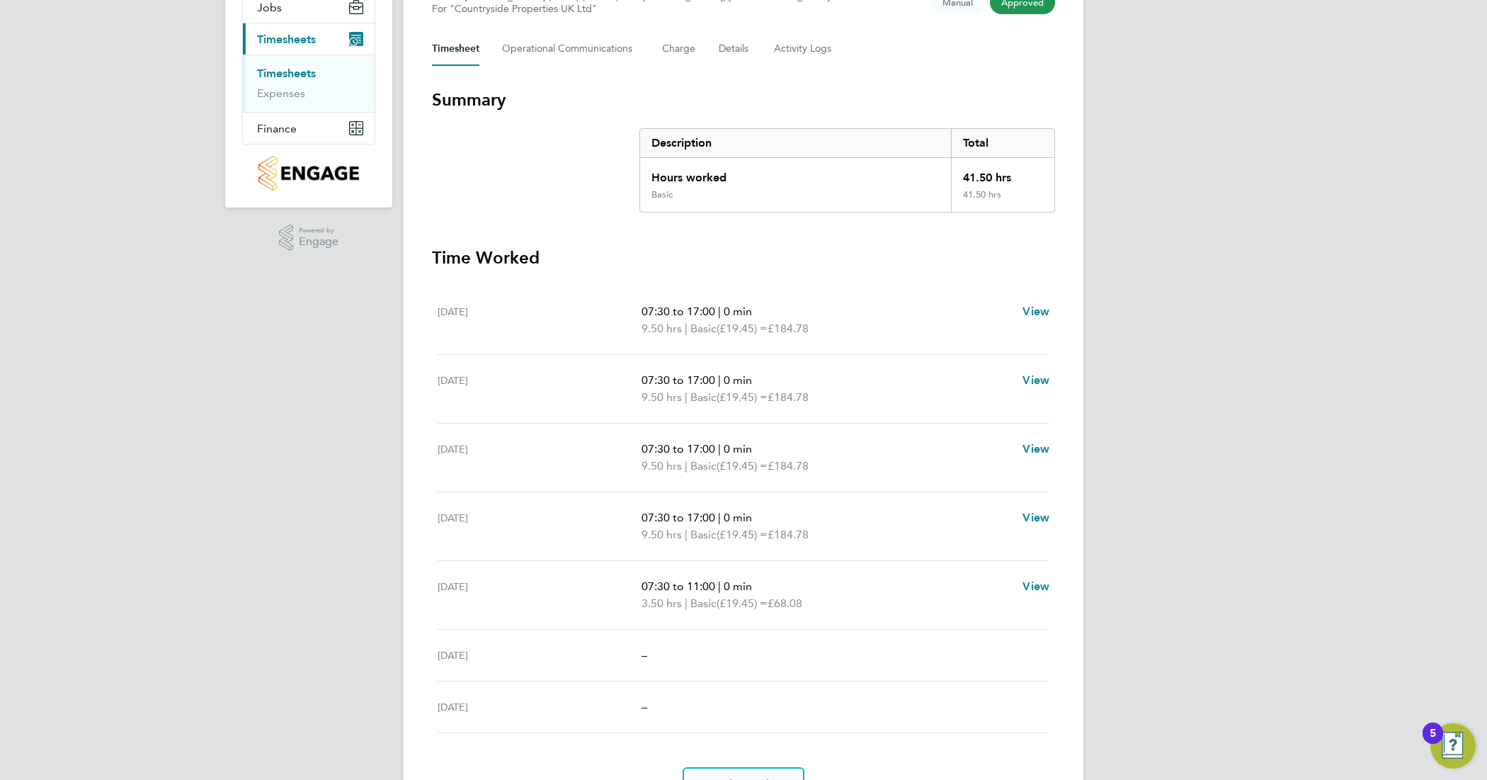
click at [882, 262] on h3 "Time Worked" at bounding box center [743, 257] width 623 height 23
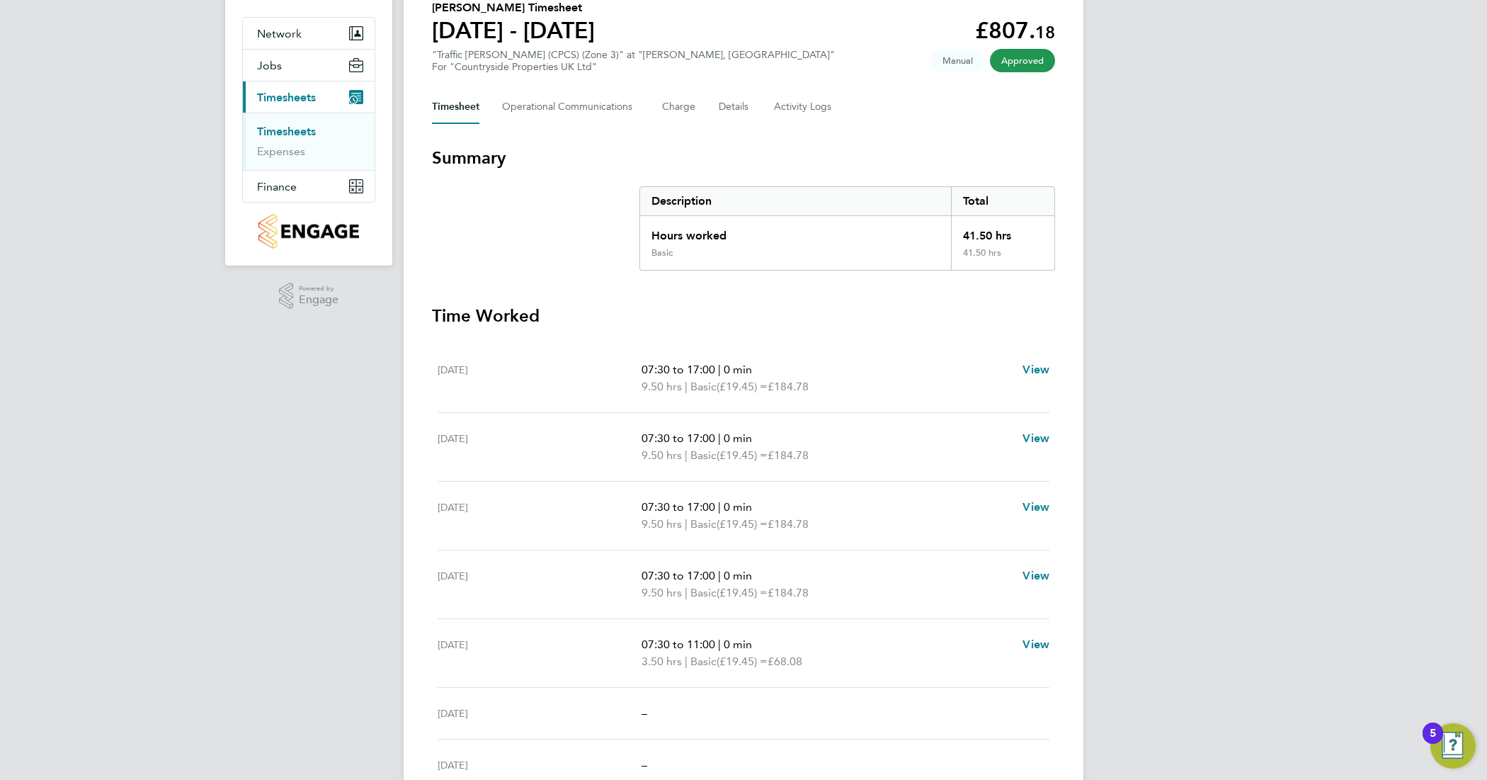
scroll to position [89, 0]
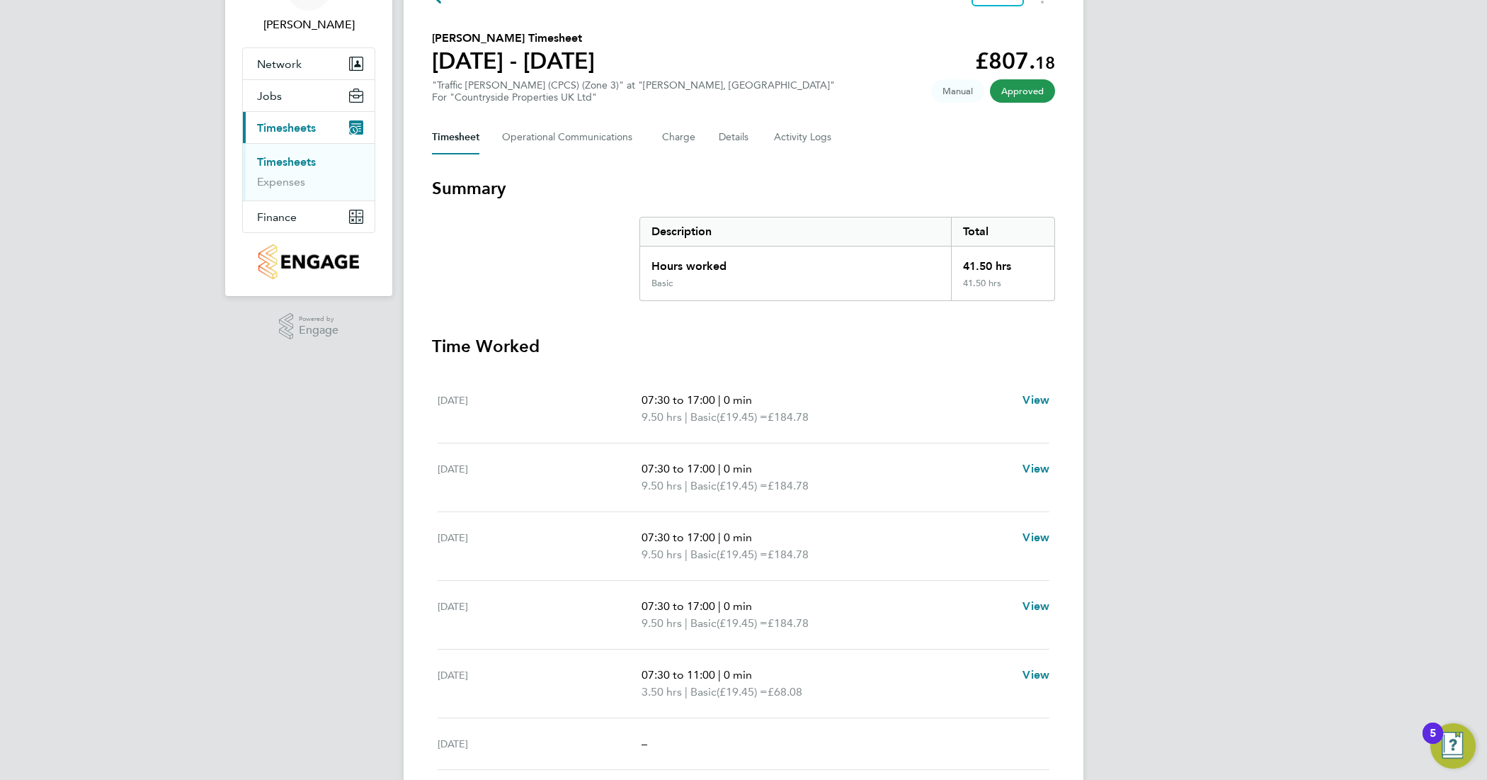
click at [1130, 333] on div "DJ David Jones Notifications 18 Applications: Network Team Members Sites Worker…" at bounding box center [743, 428] width 1487 height 1034
